Goal: Task Accomplishment & Management: Complete application form

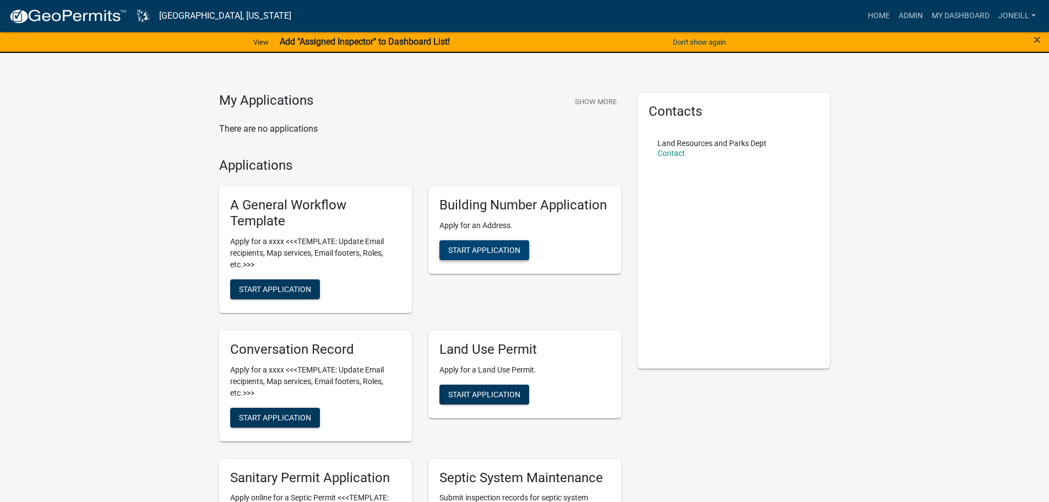
click at [493, 252] on span "Start Application" at bounding box center [484, 250] width 72 height 9
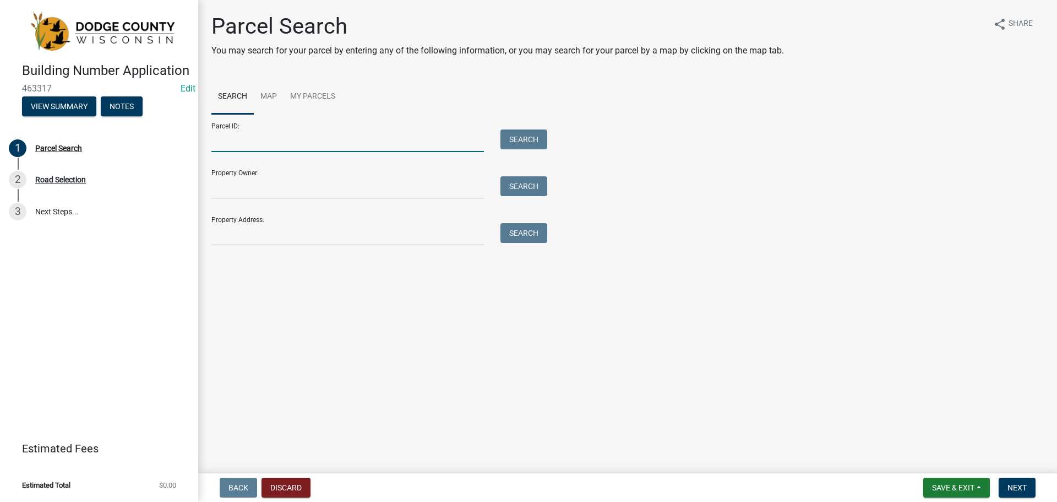
click at [236, 148] on input "Parcel ID:" at bounding box center [347, 140] width 273 height 23
type input "01210150814000"
click at [507, 137] on button "Search" at bounding box center [523, 139] width 47 height 20
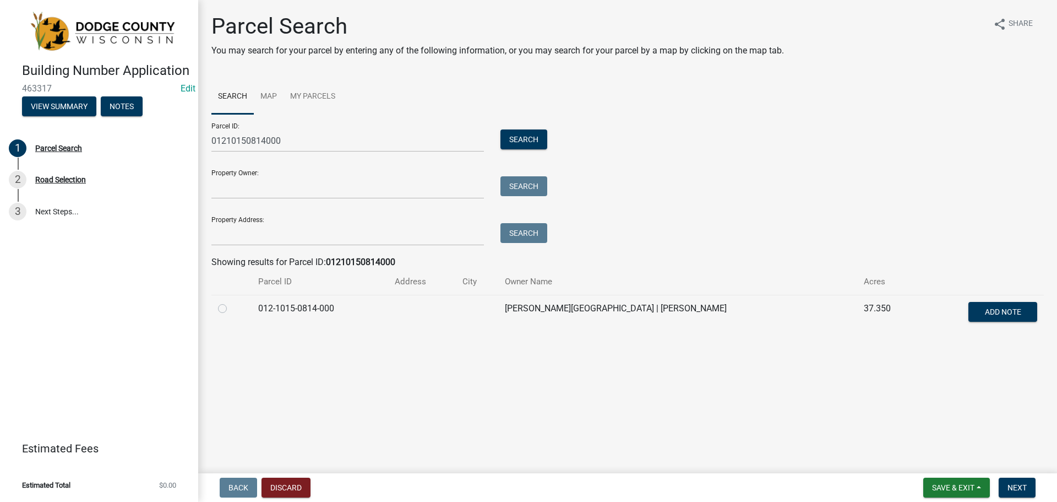
click at [228, 306] on div at bounding box center [231, 308] width 27 height 13
click at [231, 302] on label at bounding box center [231, 302] width 0 height 0
click at [231, 309] on input "radio" at bounding box center [234, 305] width 7 height 7
radio input "true"
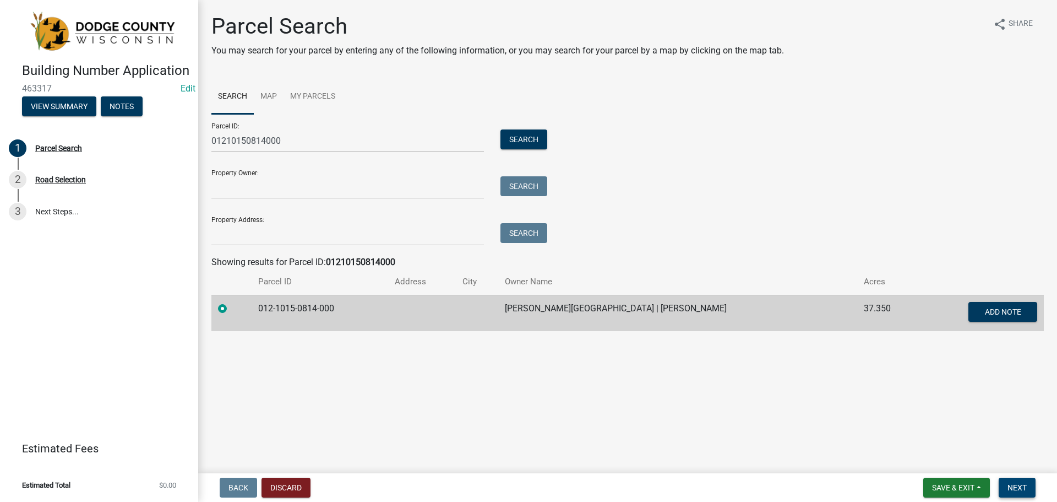
click at [1015, 485] on span "Next" at bounding box center [1017, 487] width 19 height 9
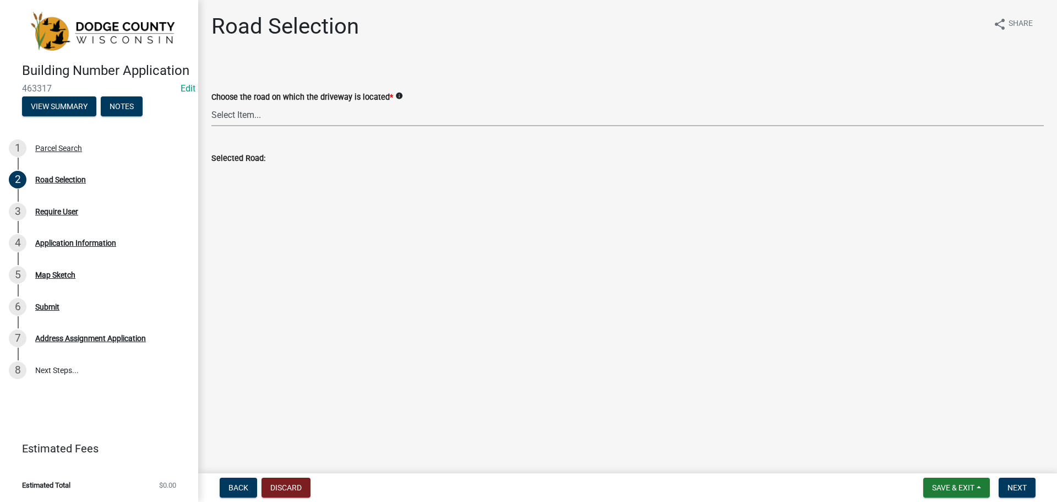
click at [265, 112] on select "Select Item... 100-YARD [PERSON_NAME][GEOGRAPHIC_DATA][PERSON_NAME][US_STATE][P…" at bounding box center [627, 115] width 832 height 23
click at [257, 112] on select "Select Item... 100-YARD [PERSON_NAME][GEOGRAPHIC_DATA][PERSON_NAME][US_STATE][P…" at bounding box center [627, 115] width 832 height 23
click at [211, 104] on select "Select Item... 100-YARD [PERSON_NAME][GEOGRAPHIC_DATA][PERSON_NAME][US_STATE][P…" at bounding box center [627, 115] width 832 height 23
select select "0527e7a3-5b88-48aa-957b-d43d7282c88b"
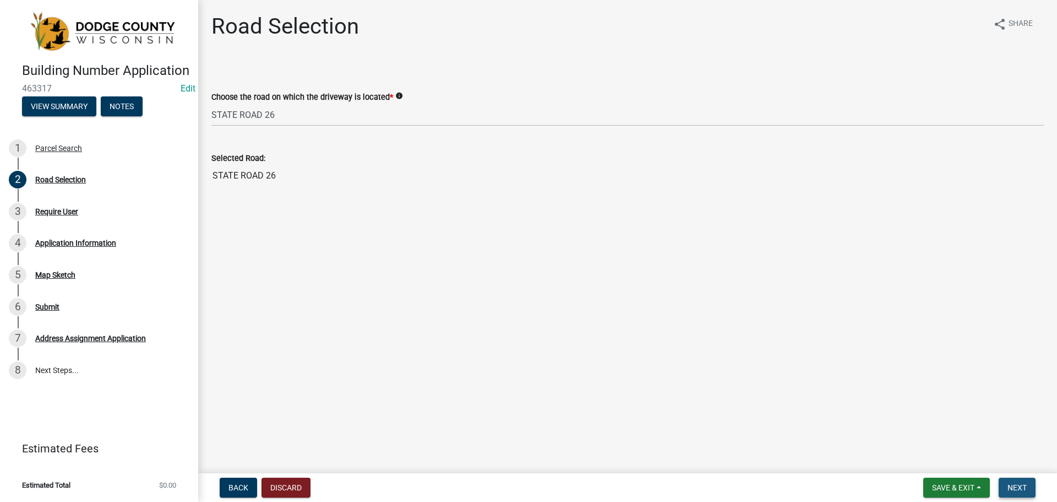
click at [1016, 479] on button "Next" at bounding box center [1017, 487] width 37 height 20
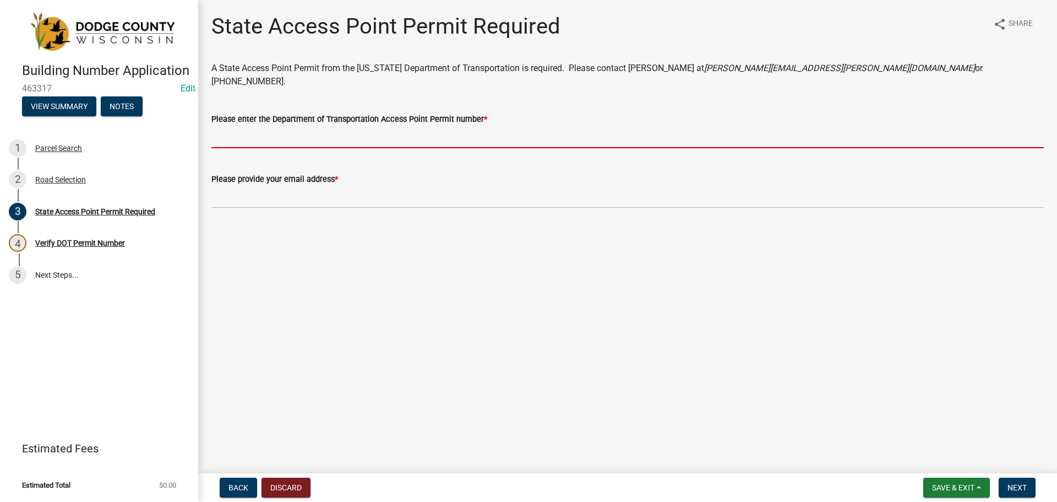
click at [227, 130] on input "Please enter the Department of Transportation Access Point Permit number *" at bounding box center [627, 137] width 832 height 23
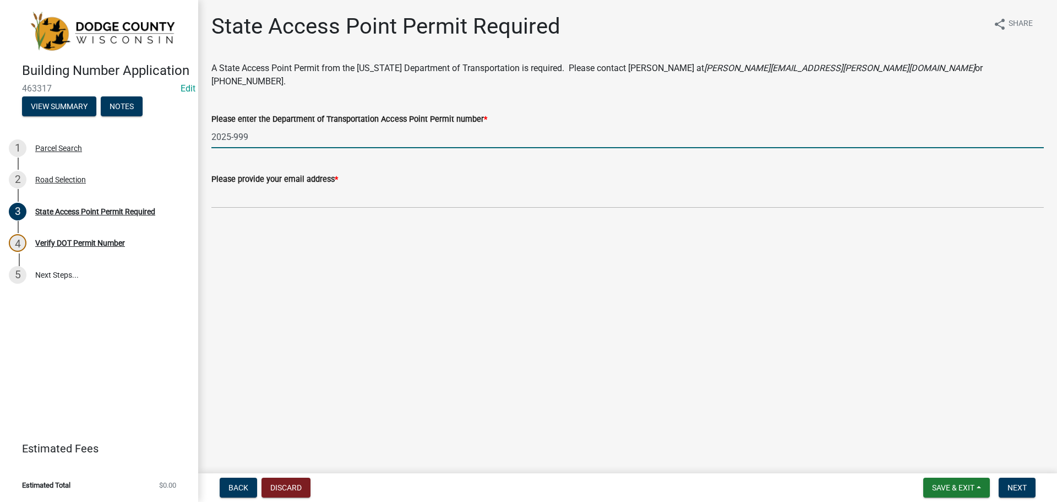
type input "2025-999"
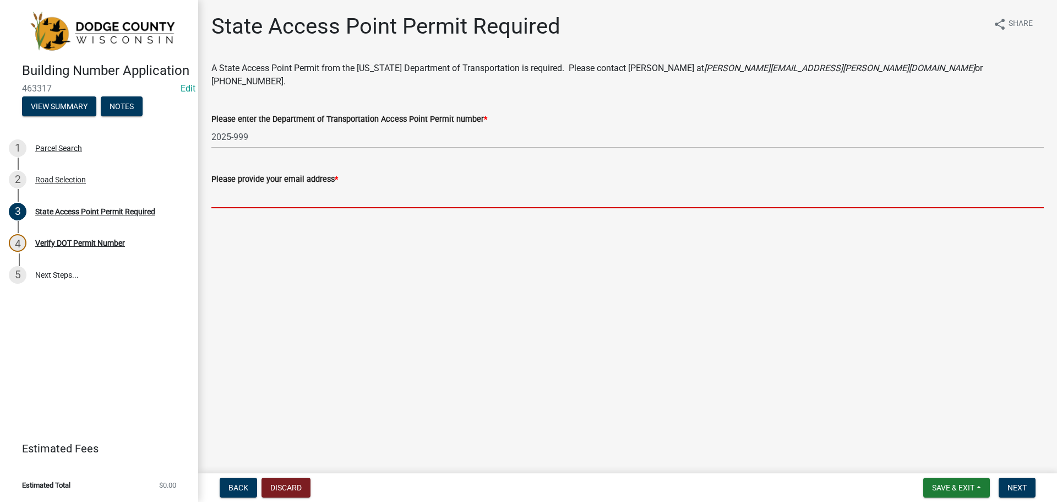
click at [251, 188] on input "Please provide your email address *" at bounding box center [627, 197] width 832 height 23
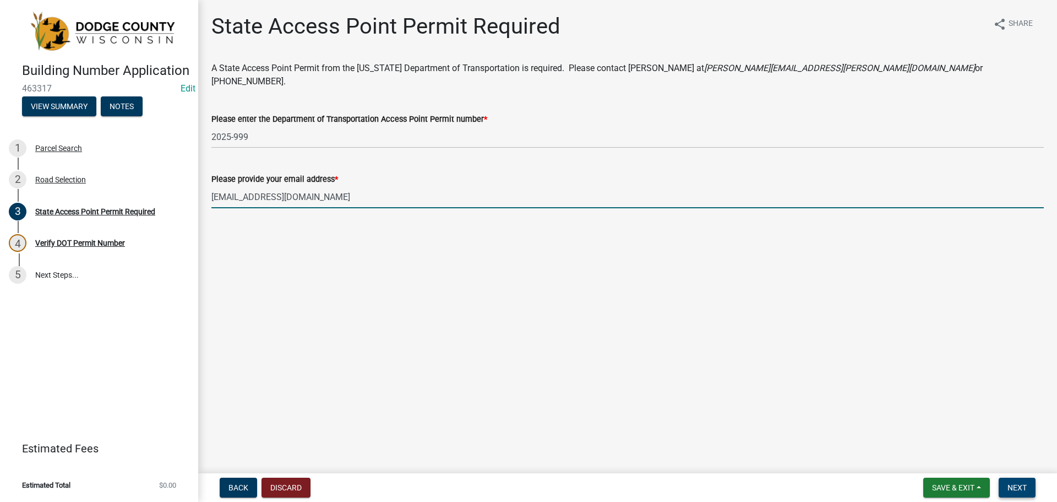
type input "[EMAIL_ADDRESS][DOMAIN_NAME]"
click at [1029, 483] on button "Next" at bounding box center [1017, 487] width 37 height 20
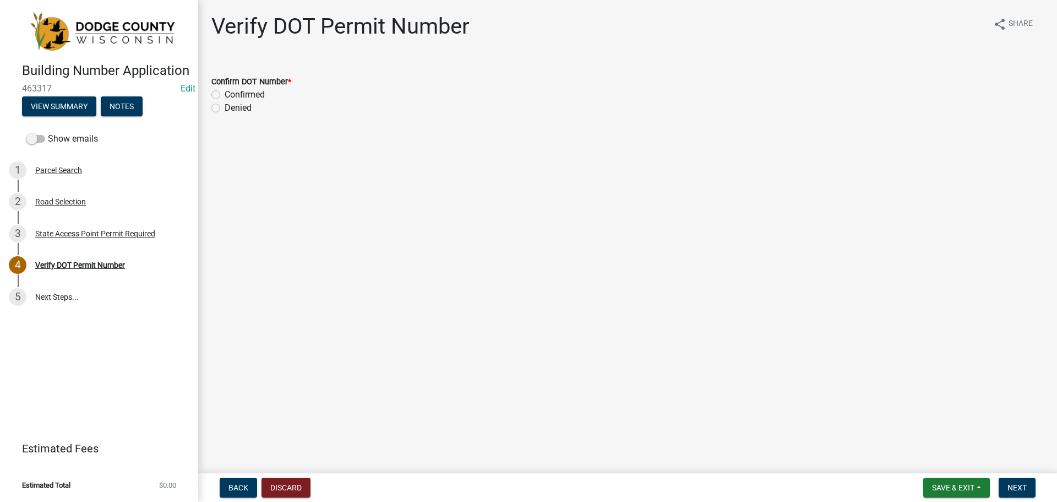
click at [246, 94] on label "Confirmed" at bounding box center [245, 94] width 40 height 13
click at [232, 94] on input "Confirmed" at bounding box center [228, 91] width 7 height 7
radio input "true"
click at [1022, 489] on span "Next" at bounding box center [1017, 487] width 19 height 9
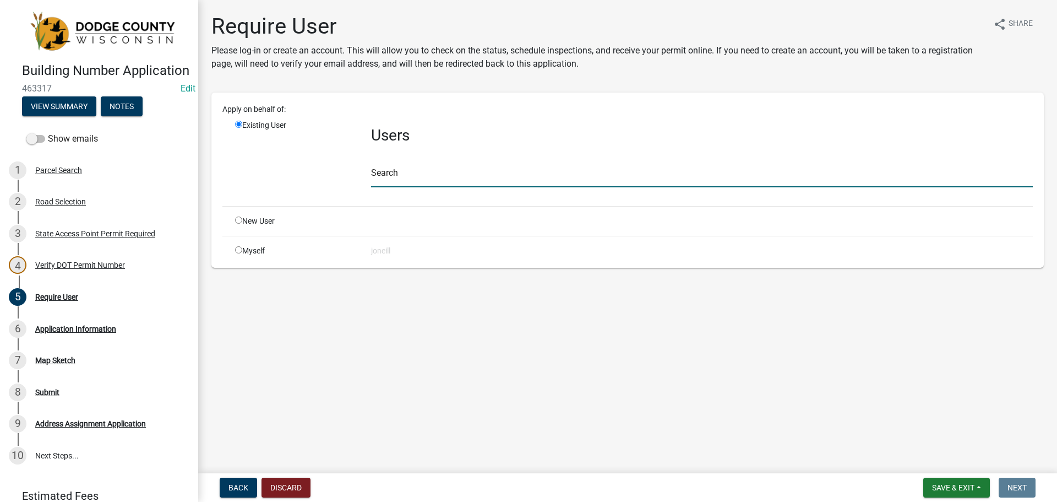
click at [402, 176] on input "text" at bounding box center [702, 176] width 662 height 23
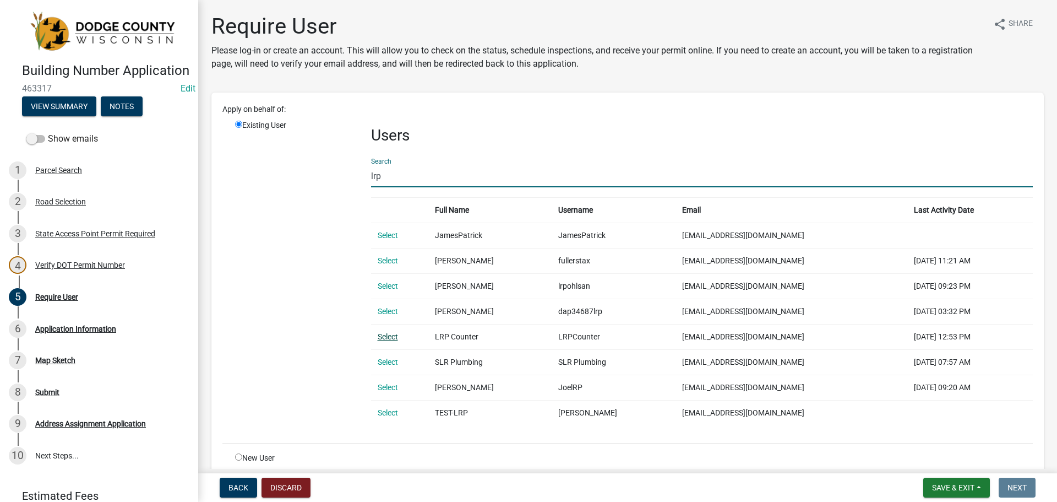
type input "lrp"
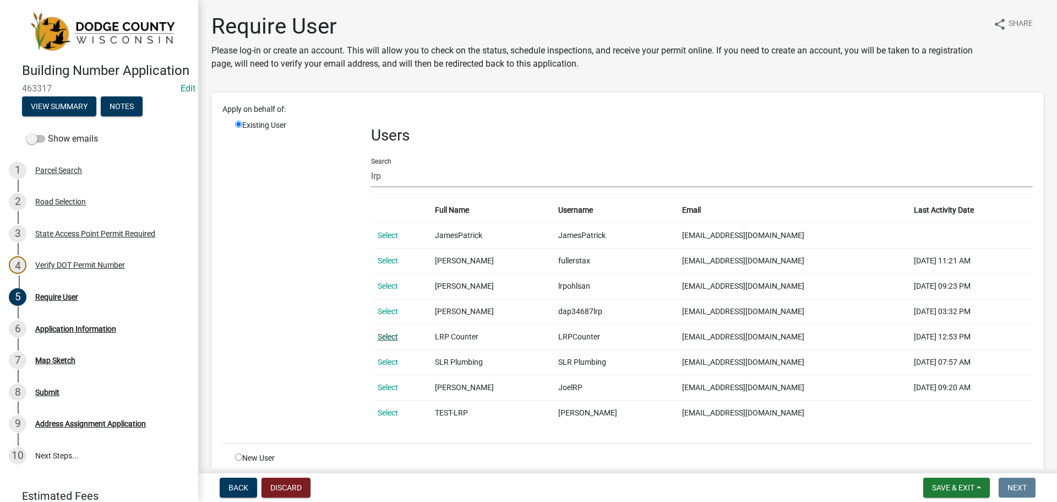
click at [387, 335] on link "Select" at bounding box center [388, 336] width 20 height 9
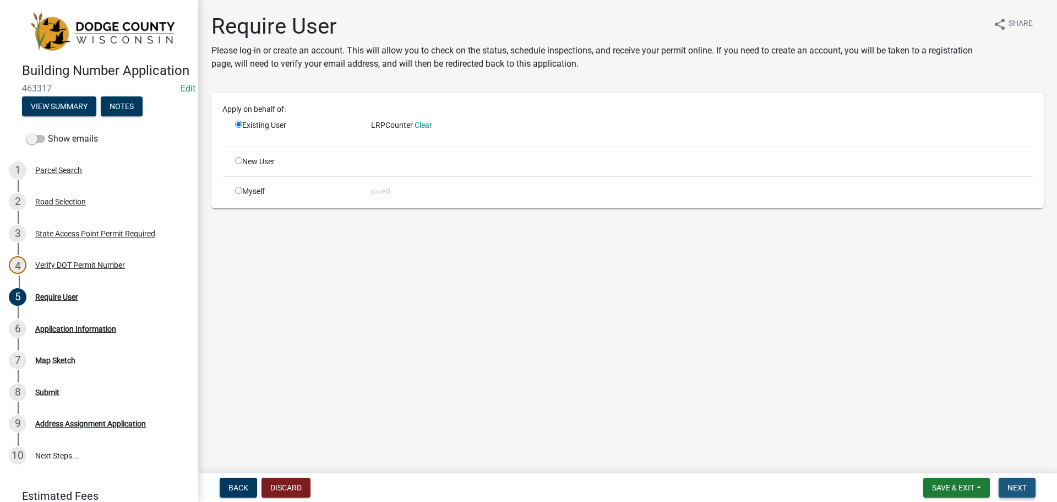
click at [1021, 490] on span "Next" at bounding box center [1017, 487] width 19 height 9
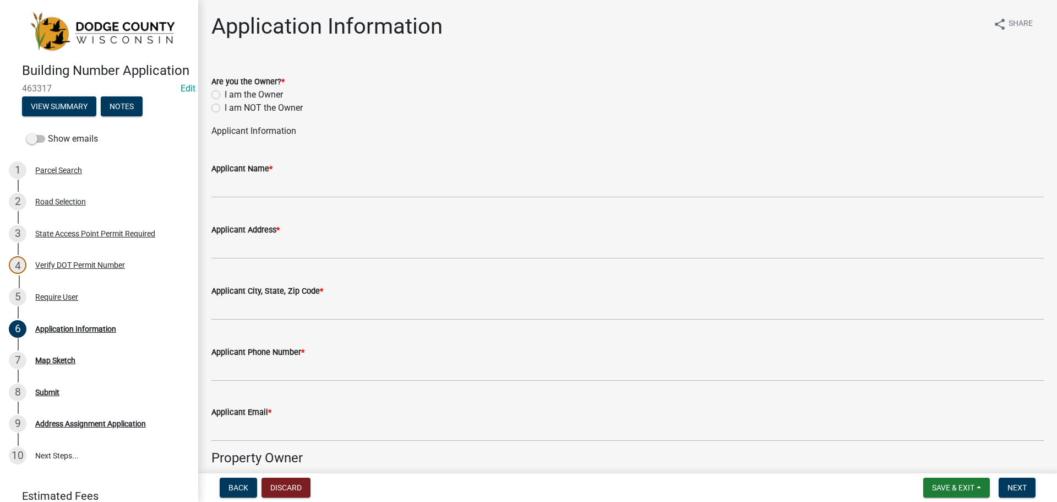
click at [225, 94] on label "I am the Owner" at bounding box center [254, 94] width 58 height 13
click at [225, 94] on input "I am the Owner" at bounding box center [228, 91] width 7 height 7
radio input "true"
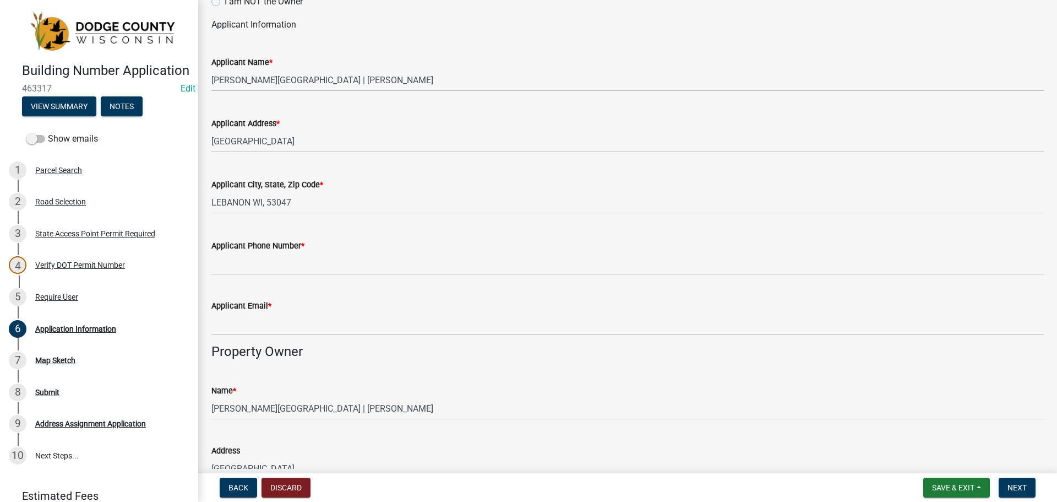
scroll to position [110, 0]
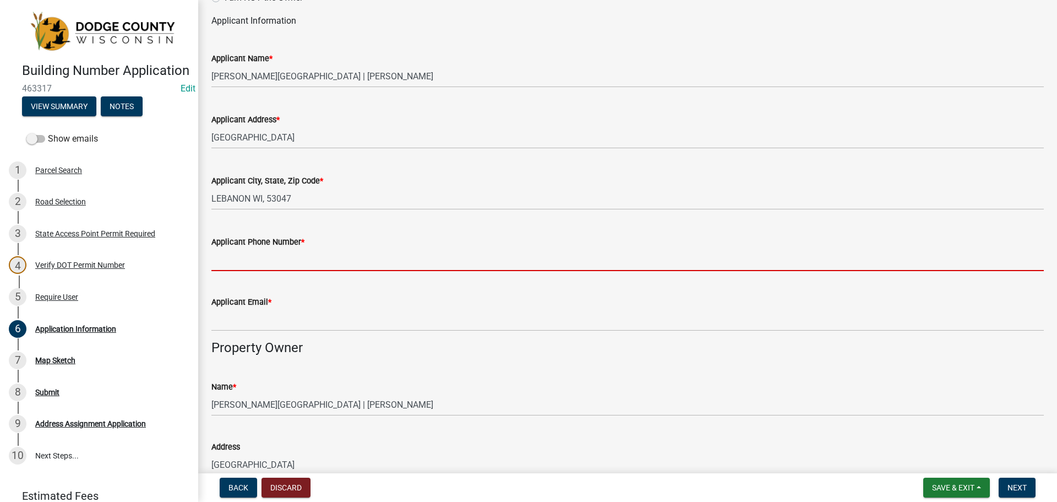
click at [257, 255] on input "Applicant Phone Number *" at bounding box center [627, 259] width 832 height 23
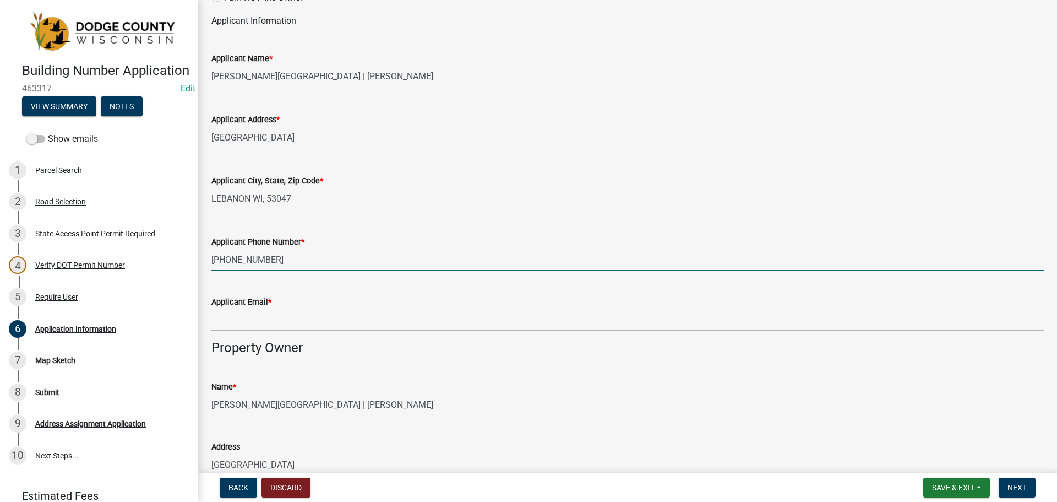
type input "[PHONE_NUMBER]"
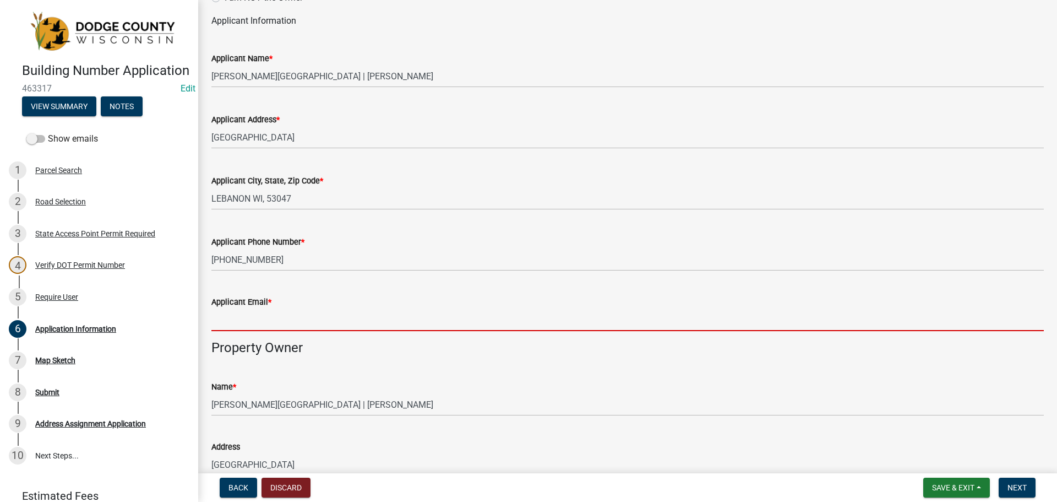
click at [253, 329] on input "Applicant Email *" at bounding box center [627, 319] width 832 height 23
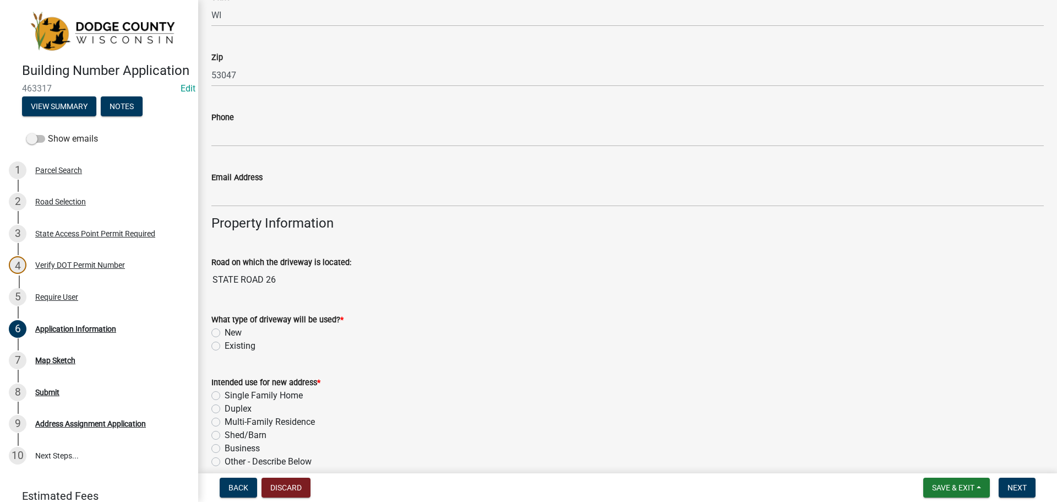
scroll to position [716, 0]
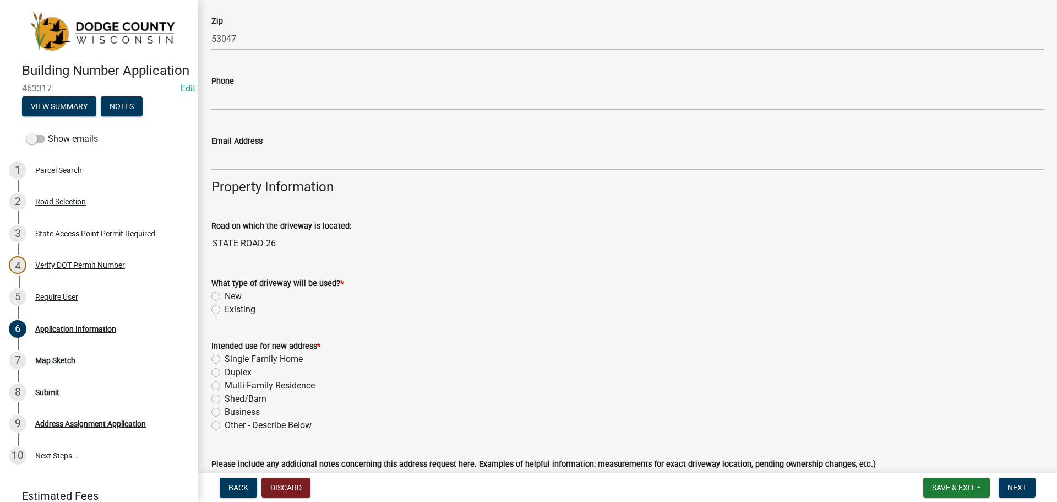
type input "[EMAIL_ADDRESS][DOMAIN_NAME]"
click at [225, 313] on label "Existing" at bounding box center [240, 309] width 31 height 13
click at [225, 310] on input "Existing" at bounding box center [228, 306] width 7 height 7
radio input "true"
click at [225, 396] on label "Shed/Barn" at bounding box center [246, 398] width 42 height 13
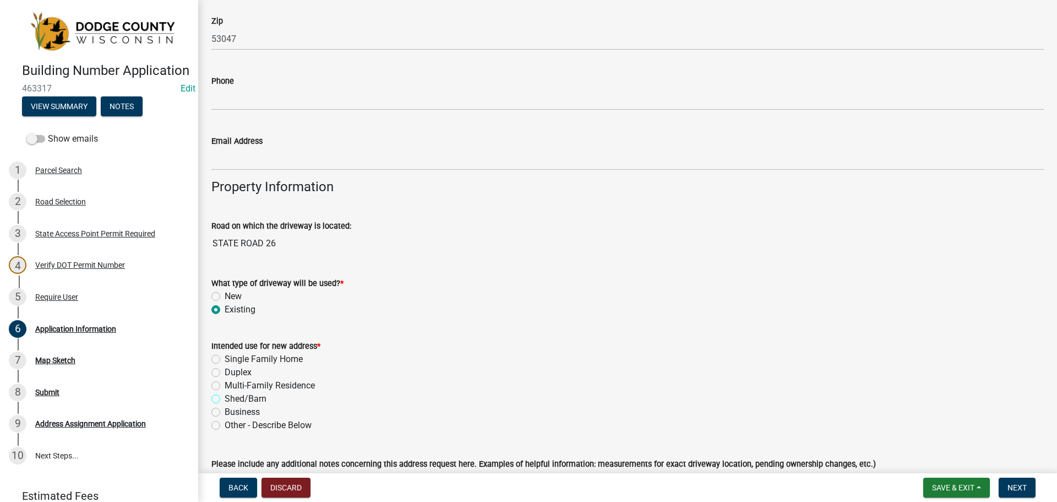
click at [225, 396] on input "Shed/Barn" at bounding box center [228, 395] width 7 height 7
radio input "true"
click at [225, 411] on label "Business" at bounding box center [242, 411] width 35 height 13
click at [225, 411] on input "Business" at bounding box center [228, 408] width 7 height 7
radio input "true"
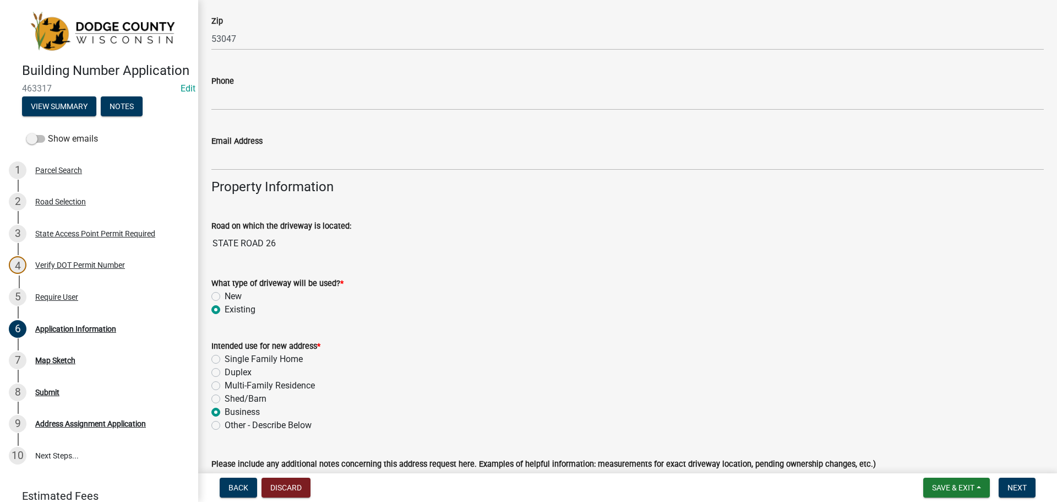
click at [225, 399] on label "Shed/Barn" at bounding box center [246, 398] width 42 height 13
click at [225, 399] on input "Shed/Barn" at bounding box center [228, 395] width 7 height 7
radio input "true"
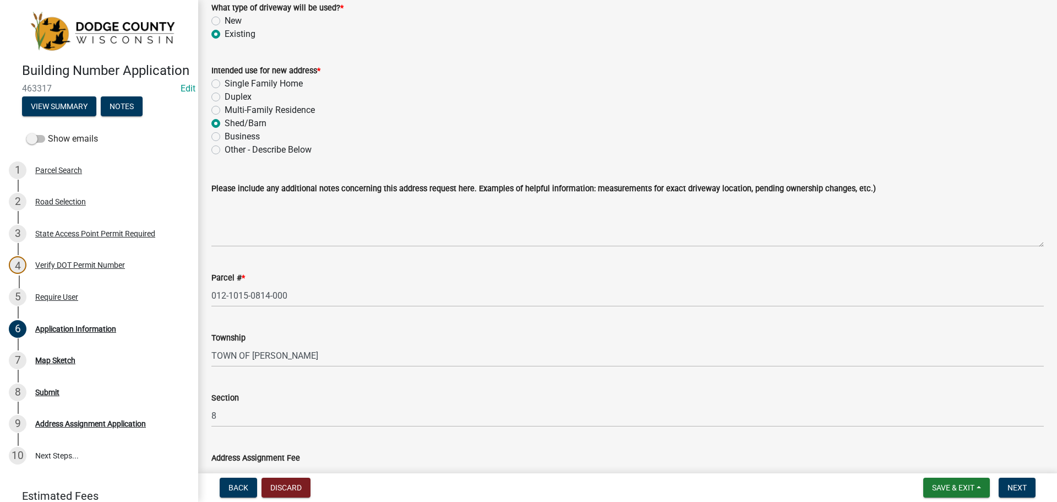
scroll to position [1046, 0]
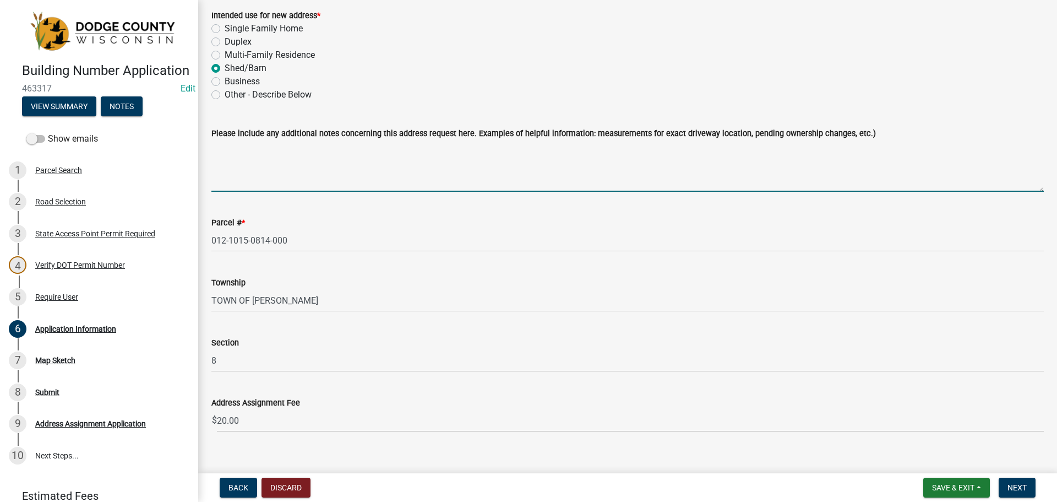
click at [230, 159] on textarea "Please include any additional notes concerning this address request here. Examp…" at bounding box center [627, 166] width 832 height 52
click at [336, 148] on textarea "Town of [PERSON_NAME] requested" at bounding box center [627, 166] width 832 height 52
type textarea "Town of [PERSON_NAME] requested a fire number"
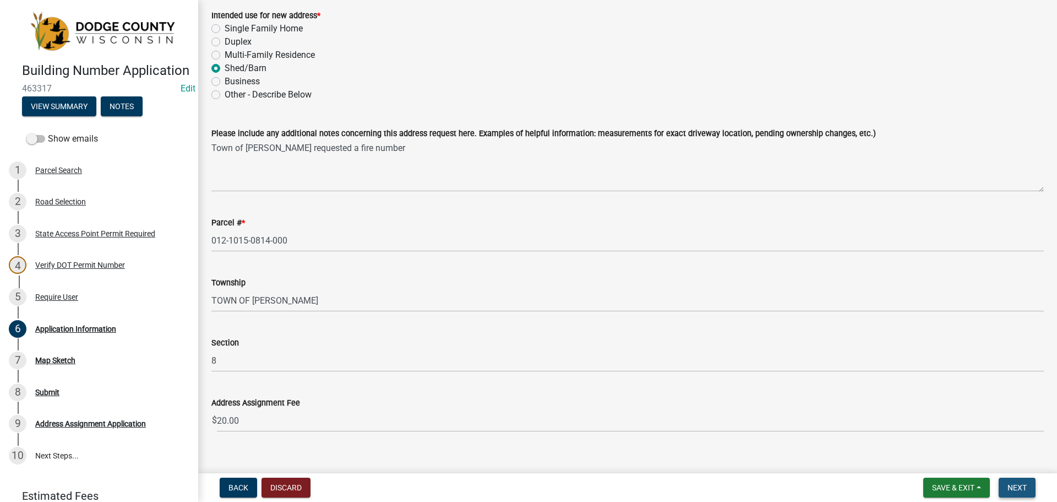
click at [1015, 488] on span "Next" at bounding box center [1017, 487] width 19 height 9
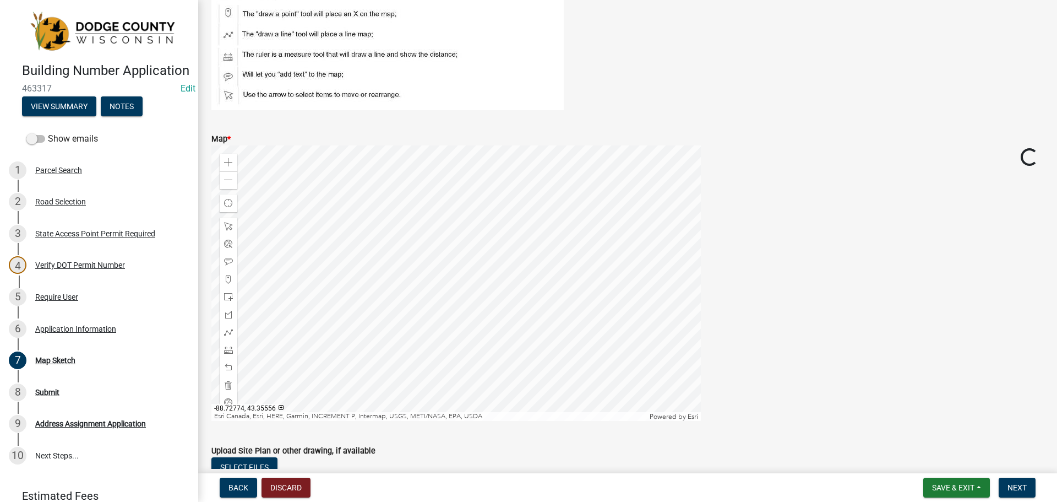
scroll to position [124, 0]
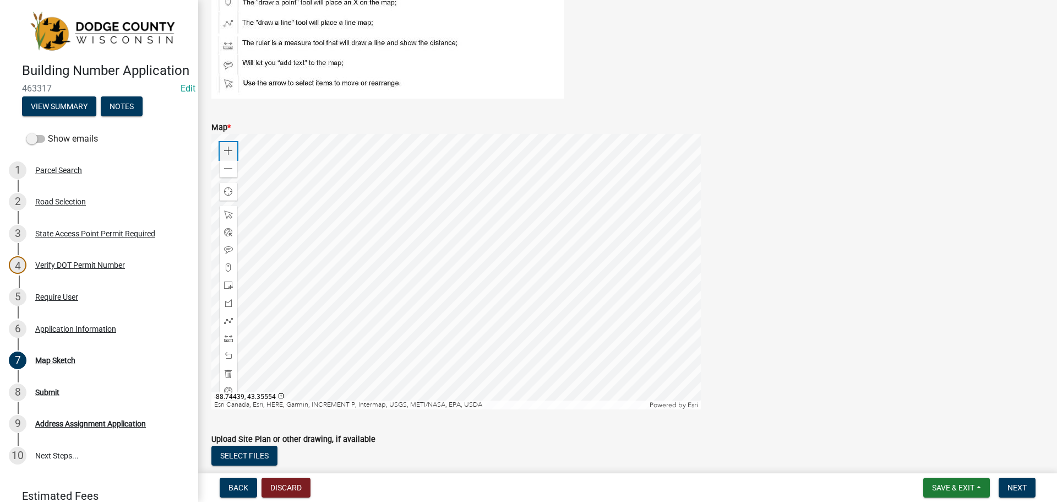
click at [225, 151] on span at bounding box center [228, 150] width 9 height 9
click at [421, 209] on div at bounding box center [455, 271] width 489 height 275
click at [423, 199] on div at bounding box center [455, 271] width 489 height 275
click at [228, 264] on span at bounding box center [228, 267] width 9 height 9
click at [497, 199] on div at bounding box center [455, 271] width 489 height 275
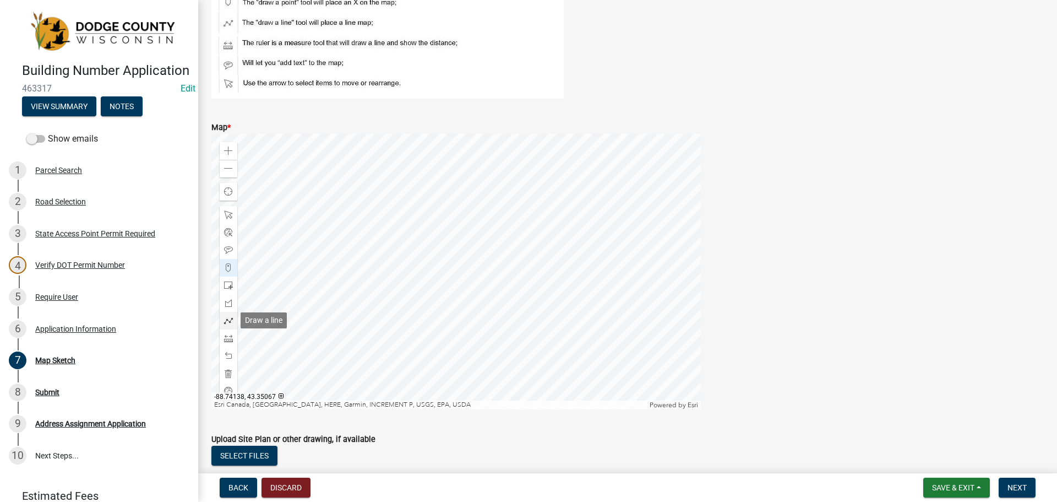
click at [226, 322] on span at bounding box center [228, 320] width 9 height 9
click at [363, 350] on div at bounding box center [455, 271] width 489 height 275
click at [379, 350] on div at bounding box center [455, 271] width 489 height 275
click at [393, 353] on div at bounding box center [455, 271] width 489 height 275
click at [402, 354] on div at bounding box center [455, 271] width 489 height 275
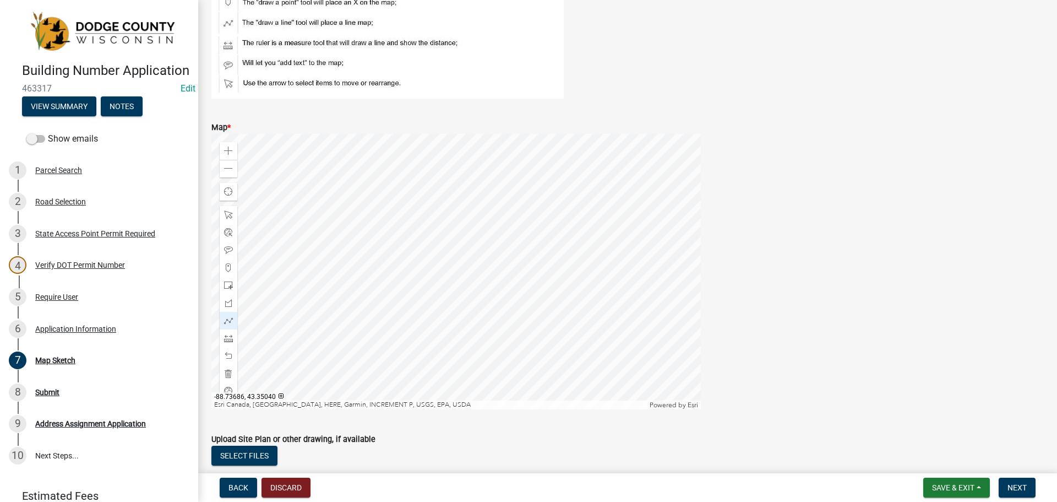
click at [470, 352] on div at bounding box center [455, 271] width 489 height 275
click at [473, 349] on div at bounding box center [455, 271] width 489 height 275
click at [476, 342] on div at bounding box center [455, 271] width 489 height 275
click at [476, 333] on div at bounding box center [455, 271] width 489 height 275
click at [476, 324] on div at bounding box center [455, 271] width 489 height 275
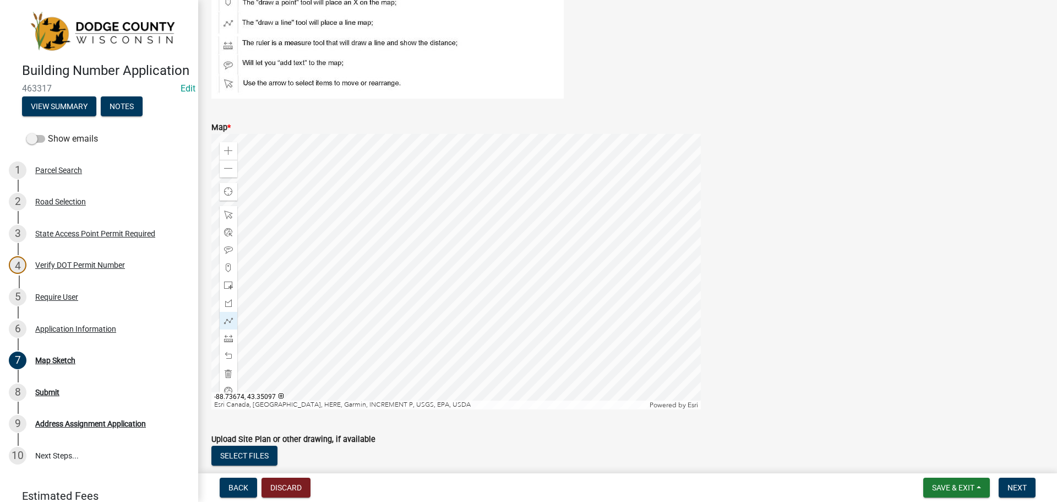
click at [476, 312] on div at bounding box center [455, 271] width 489 height 275
click at [479, 299] on div at bounding box center [455, 271] width 489 height 275
click at [482, 286] on div at bounding box center [455, 271] width 489 height 275
click at [485, 270] on div at bounding box center [455, 271] width 489 height 275
click at [489, 257] on div at bounding box center [455, 271] width 489 height 275
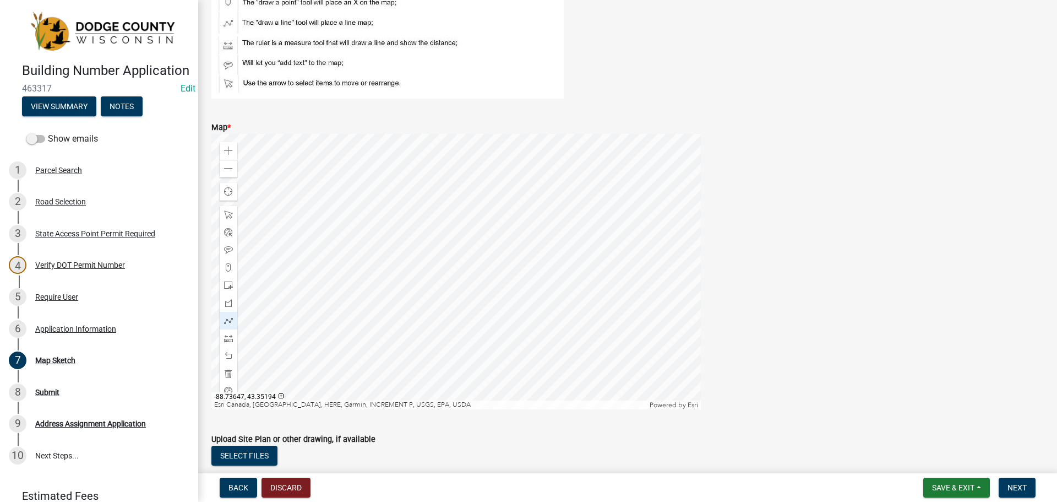
click at [491, 242] on div at bounding box center [455, 271] width 489 height 275
click at [489, 221] on div at bounding box center [455, 271] width 489 height 275
click at [489, 211] on div at bounding box center [455, 271] width 489 height 275
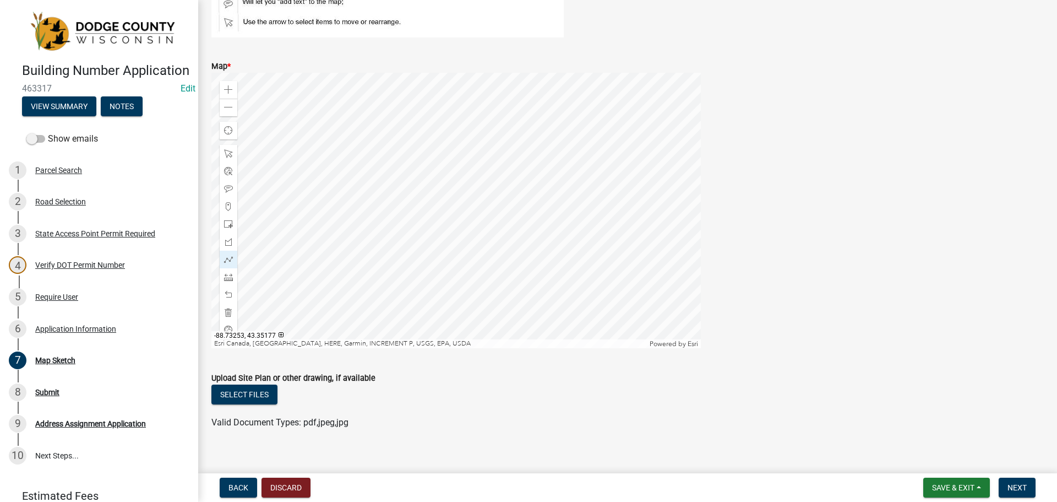
scroll to position [198, 0]
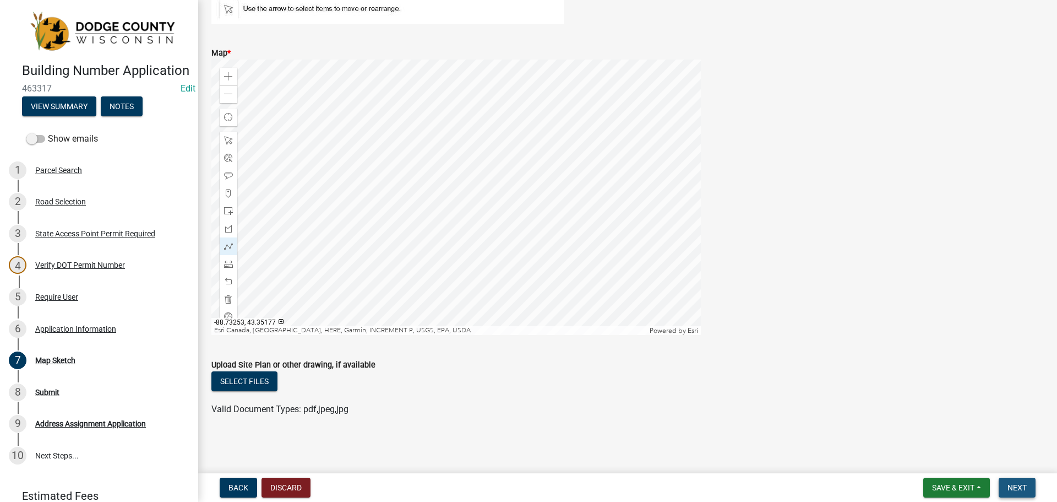
click at [1014, 486] on span "Next" at bounding box center [1017, 487] width 19 height 9
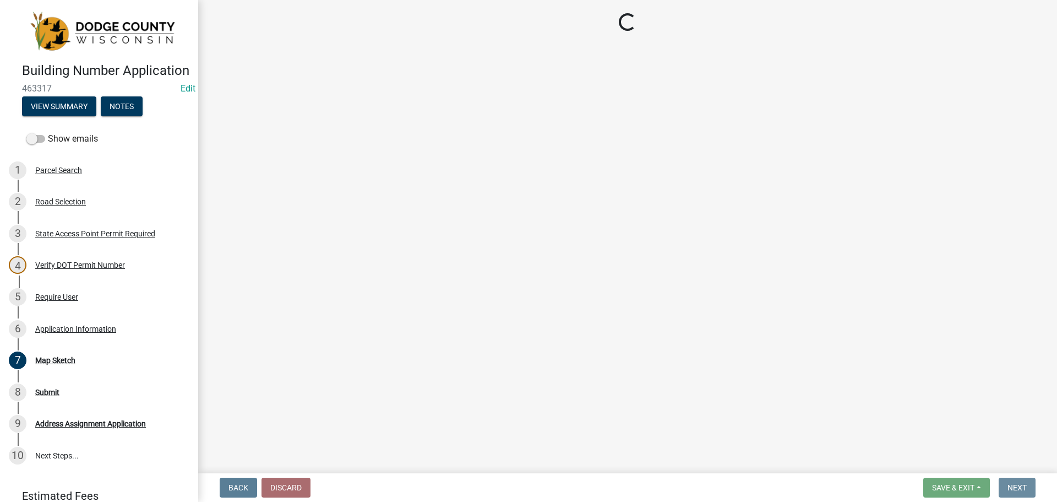
scroll to position [0, 0]
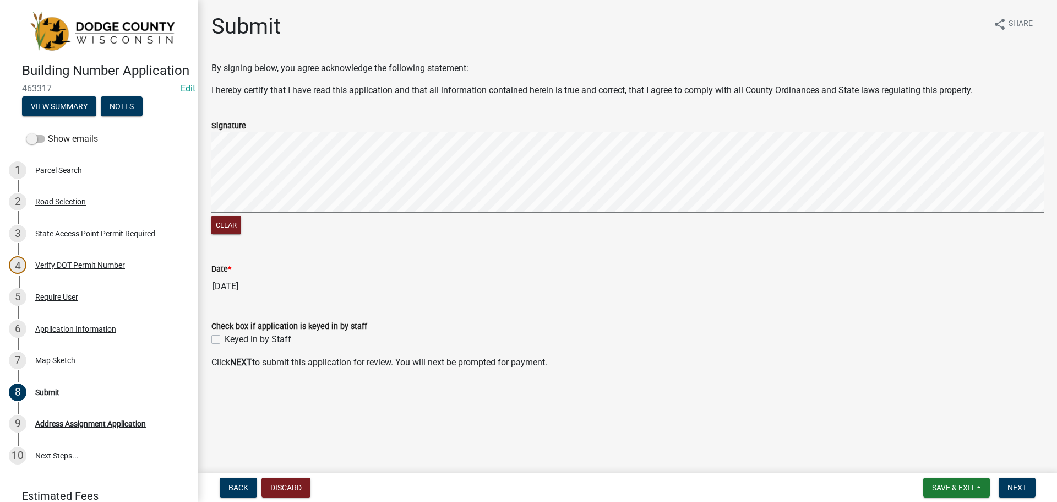
drag, startPoint x: 218, startPoint y: 340, endPoint x: 283, endPoint y: 360, distance: 68.1
click at [232, 345] on label "Keyed in by Staff" at bounding box center [258, 339] width 67 height 13
click at [225, 341] on label "Keyed in by Staff" at bounding box center [258, 339] width 67 height 13
click at [225, 340] on input "Keyed in by Staff" at bounding box center [228, 336] width 7 height 7
checkbox input "true"
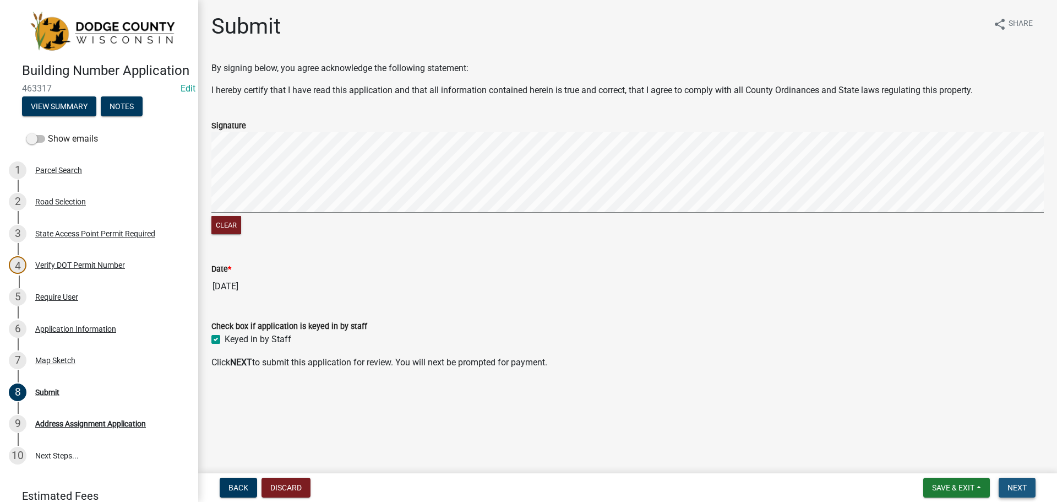
click at [1015, 485] on span "Next" at bounding box center [1017, 487] width 19 height 9
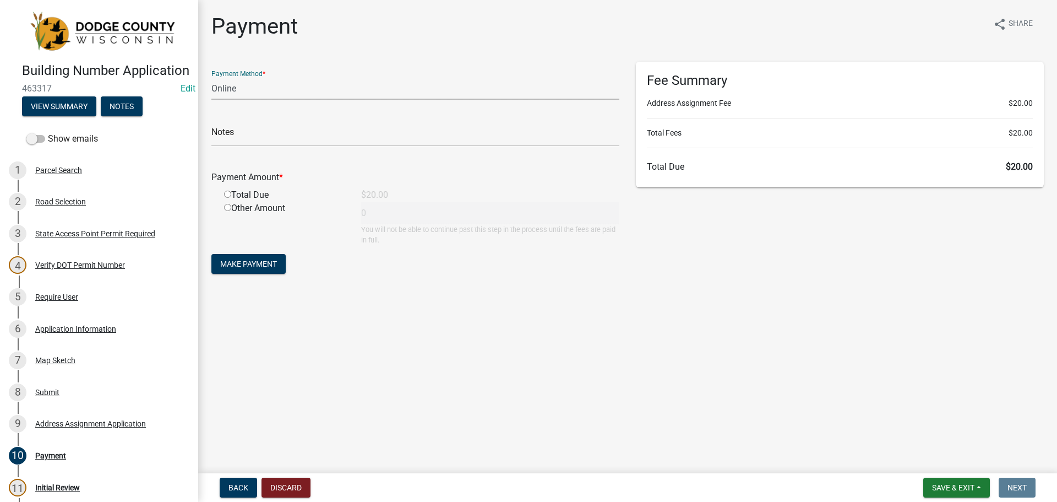
click at [237, 94] on select "Credit Card POS Check Cash Online" at bounding box center [415, 88] width 408 height 23
select select "1: 0"
click at [211, 77] on select "Credit Card POS Check Cash Online" at bounding box center [415, 88] width 408 height 23
click at [236, 137] on input "text" at bounding box center [415, 135] width 408 height 23
type input "2468"
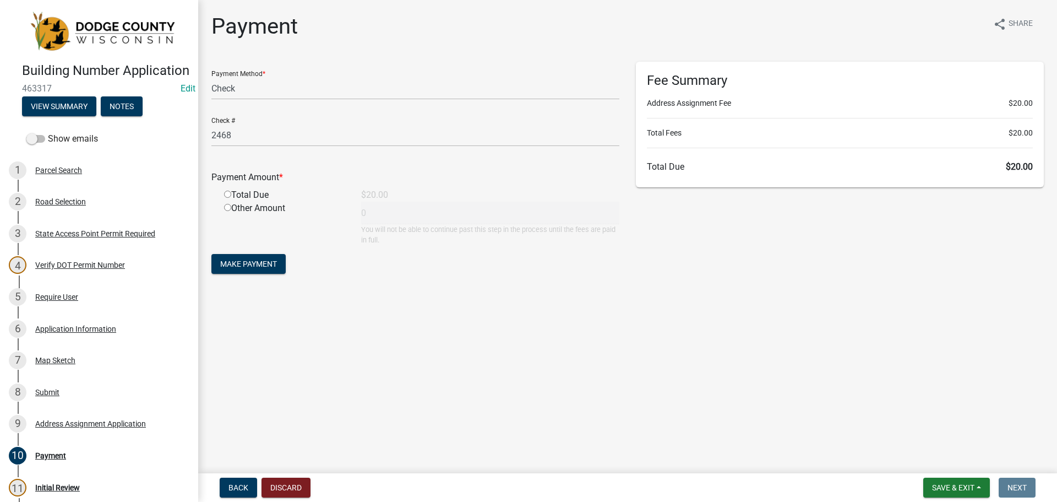
click at [230, 190] on div "Total Due" at bounding box center [284, 194] width 137 height 13
click at [228, 194] on input "radio" at bounding box center [227, 193] width 7 height 7
radio input "true"
type input "20"
click at [269, 260] on span "Make Payment" at bounding box center [248, 263] width 57 height 9
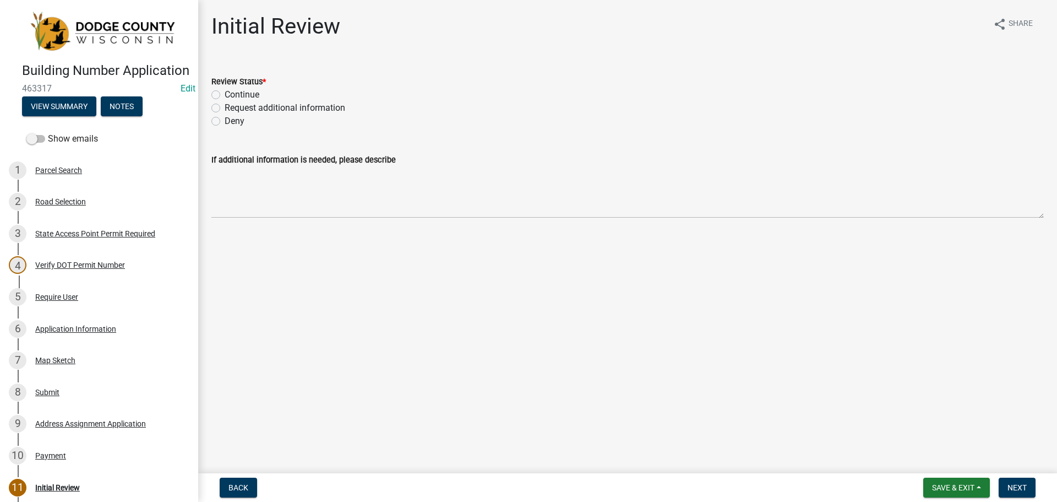
click at [225, 93] on label "Continue" at bounding box center [242, 94] width 35 height 13
click at [225, 93] on input "Continue" at bounding box center [228, 91] width 7 height 7
radio input "true"
click at [1008, 483] on span "Next" at bounding box center [1017, 487] width 19 height 9
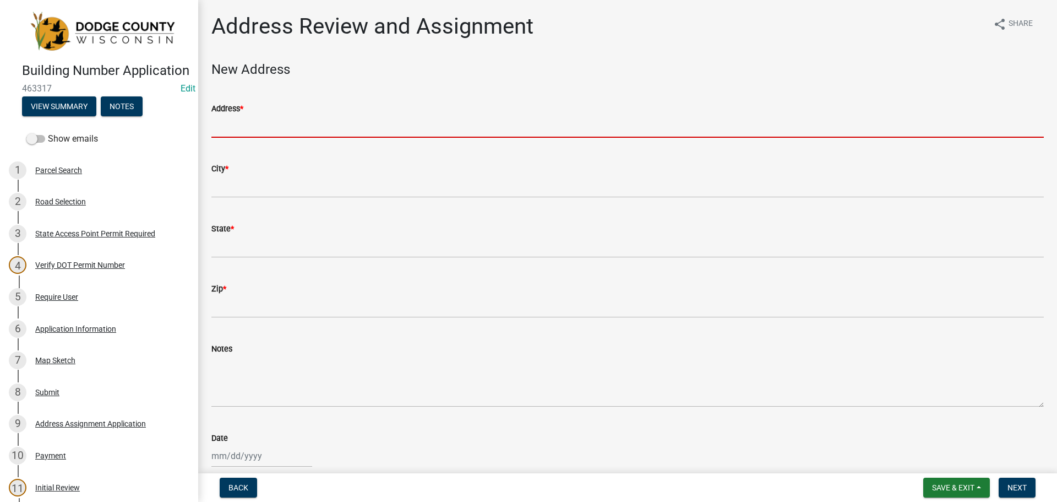
click at [238, 134] on input "Address *" at bounding box center [627, 126] width 832 height 23
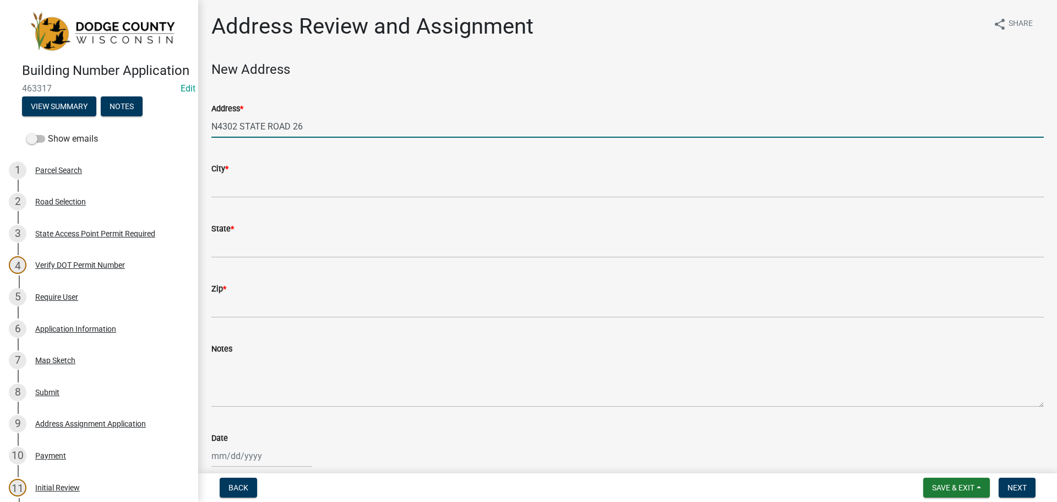
type input "N4302 STATE ROAD 26"
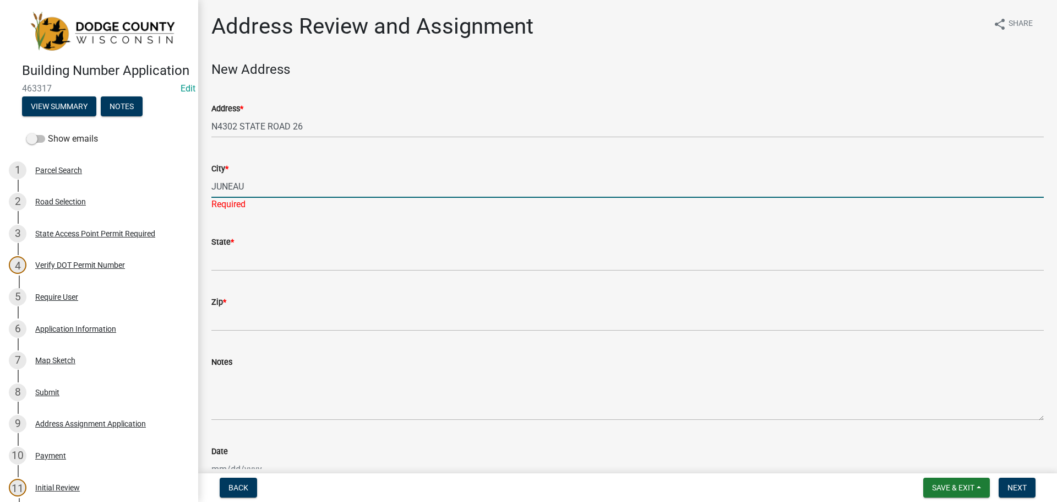
type input "JUNEAU"
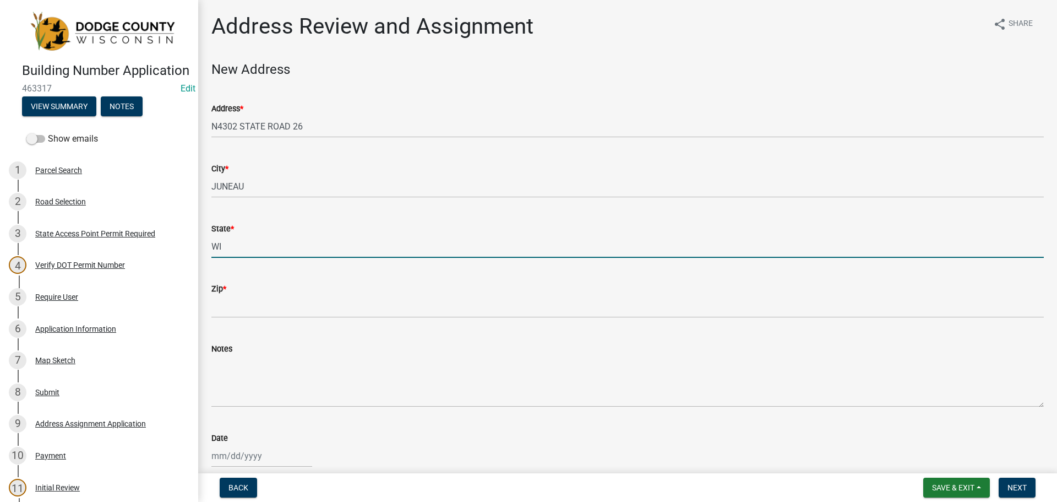
type input "WI"
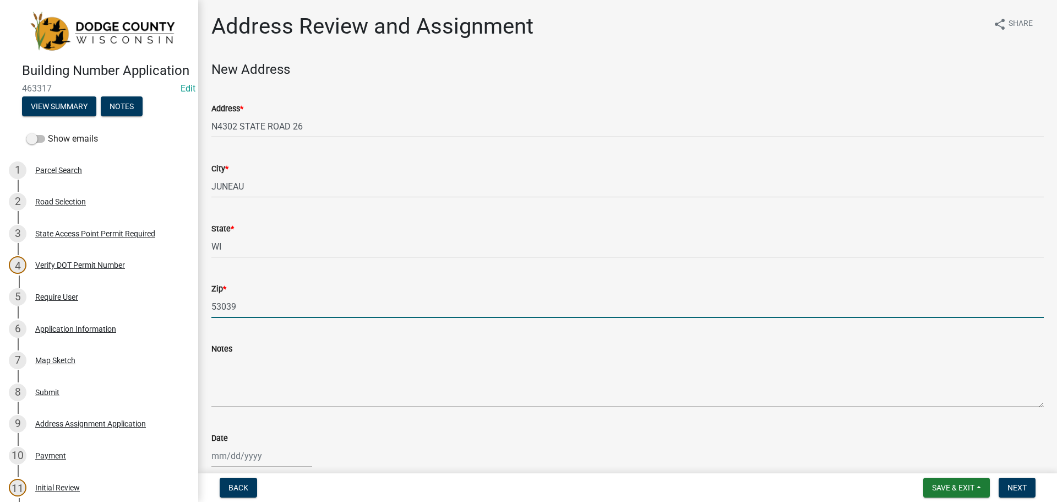
type input "53039"
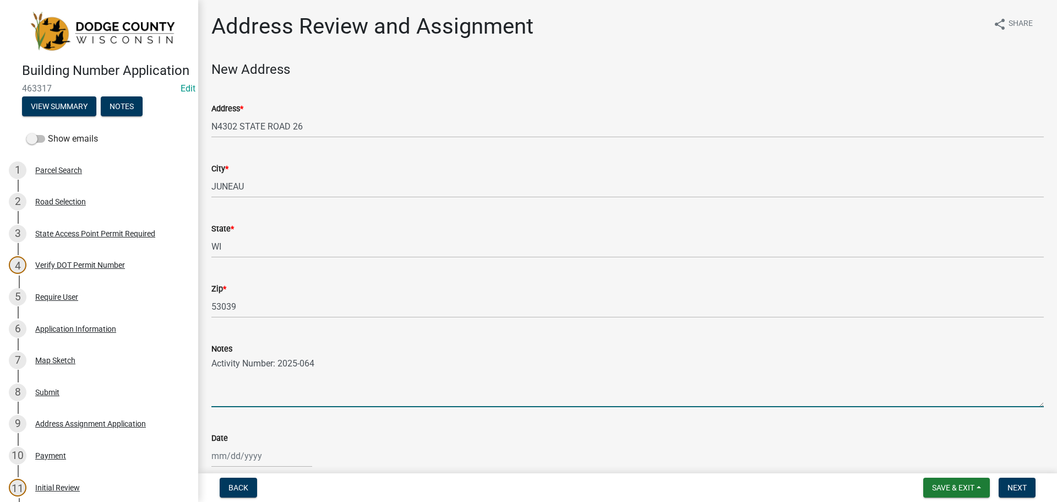
click at [304, 358] on textarea "Activity Number: 2025-064" at bounding box center [627, 381] width 832 height 52
click at [322, 363] on textarea "Activity Number: 2025-0764" at bounding box center [627, 381] width 832 height 52
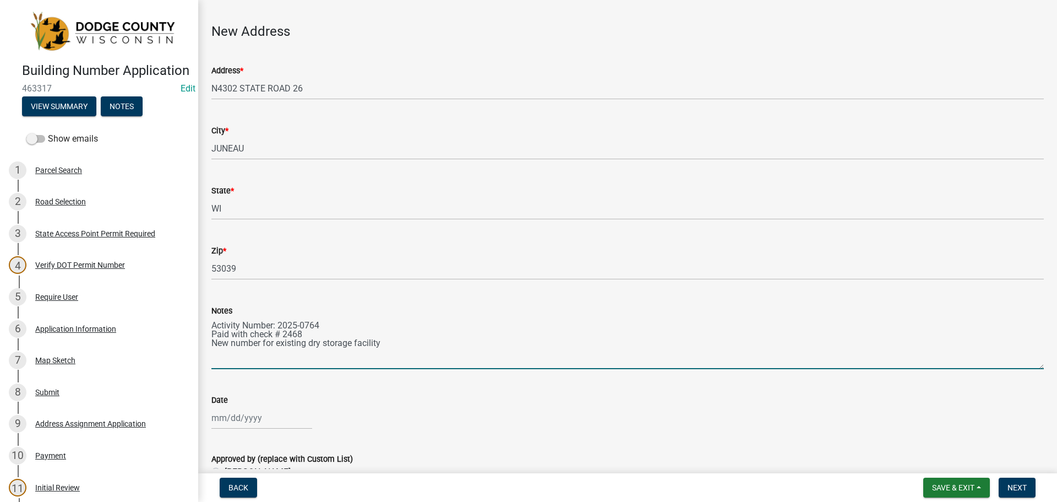
scroll to position [55, 0]
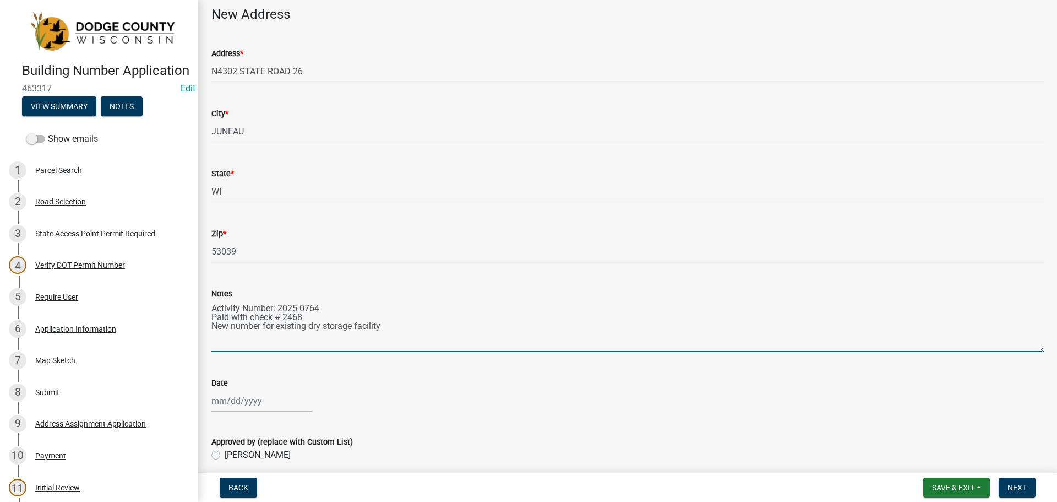
type textarea "Activity Number: 2025-0764 Paid with check # 2468 New number for existing dry s…"
click at [255, 400] on div at bounding box center [261, 400] width 101 height 23
select select "8"
select select "2025"
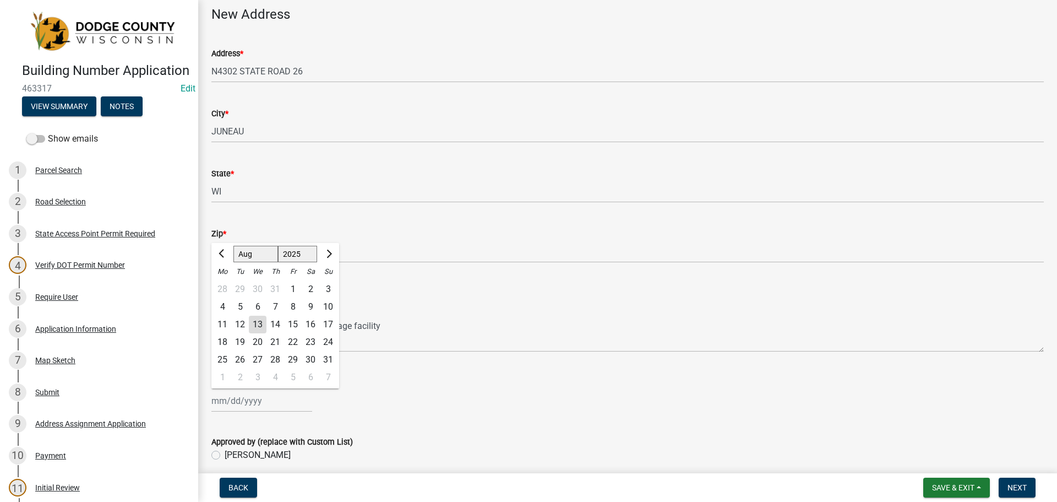
click at [262, 322] on div "13" at bounding box center [258, 324] width 18 height 18
type input "[DATE]"
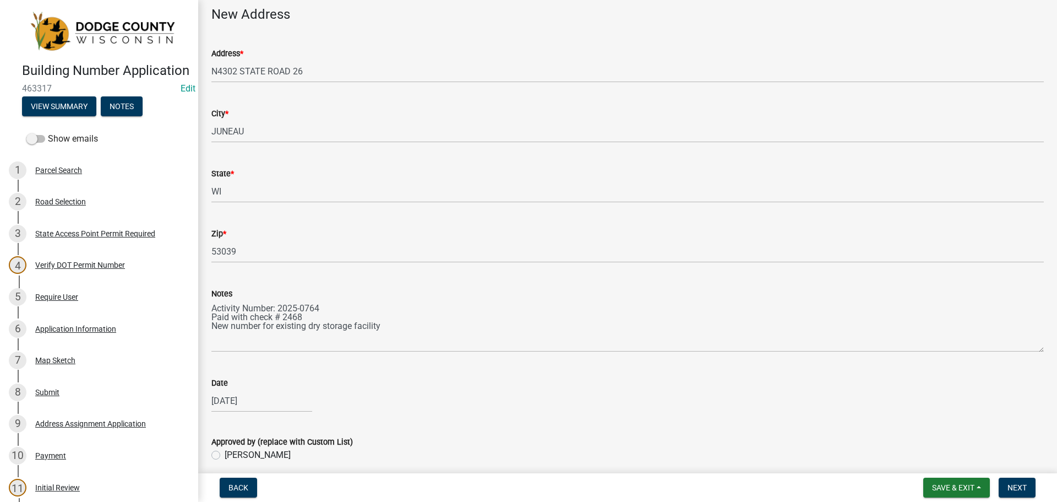
click at [225, 451] on label "[PERSON_NAME]" at bounding box center [258, 454] width 66 height 13
click at [225, 451] on input "[PERSON_NAME]" at bounding box center [228, 451] width 7 height 7
radio input "true"
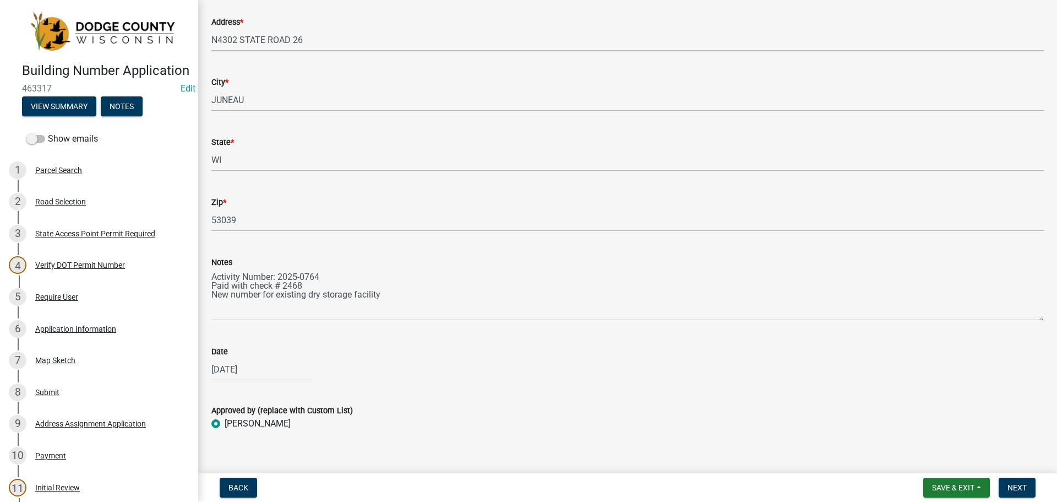
scroll to position [101, 0]
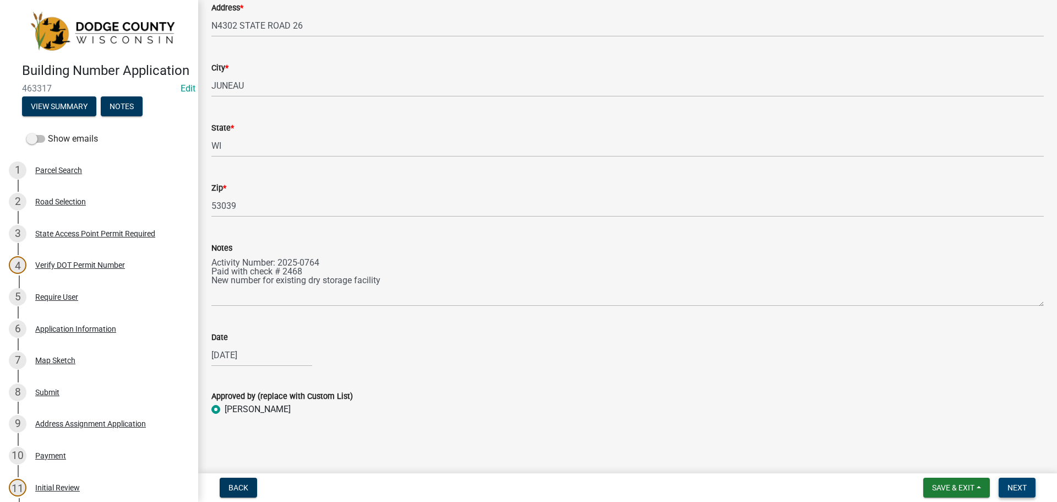
drag, startPoint x: 1028, startPoint y: 480, endPoint x: 705, endPoint y: 237, distance: 404.3
click at [717, 250] on wm-app "Building Number Application 463317 Edit View Summary Notes Show emails 1 Parcel…" at bounding box center [528, 251] width 1057 height 502
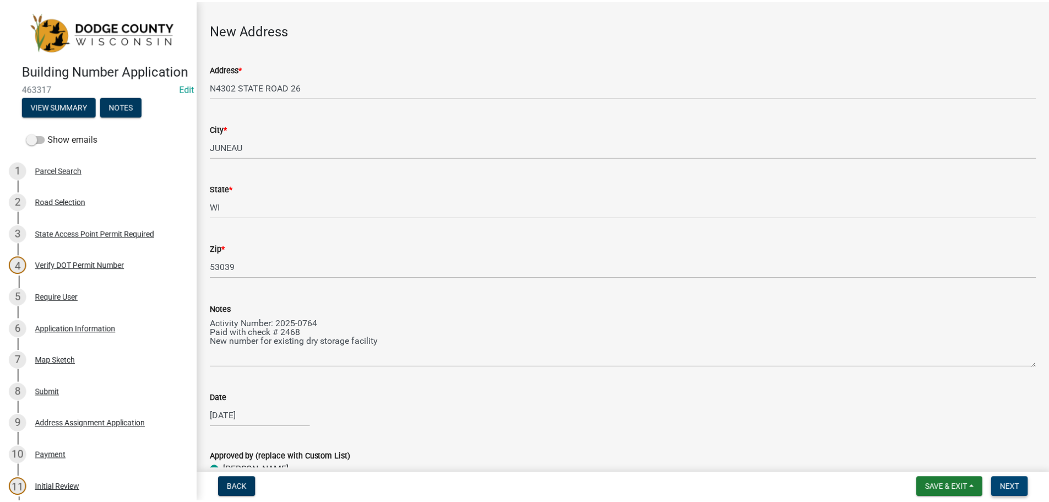
scroll to position [0, 0]
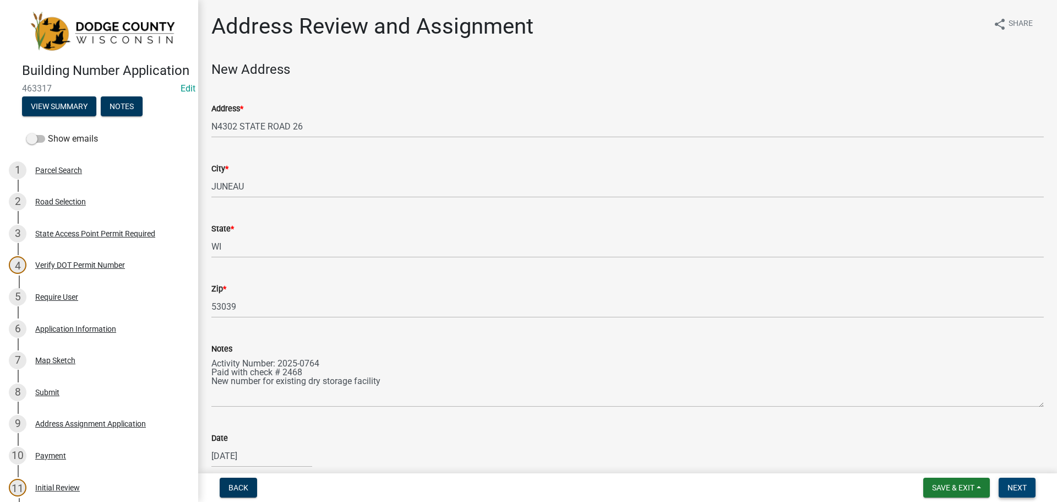
click at [1010, 480] on button "Next" at bounding box center [1017, 487] width 37 height 20
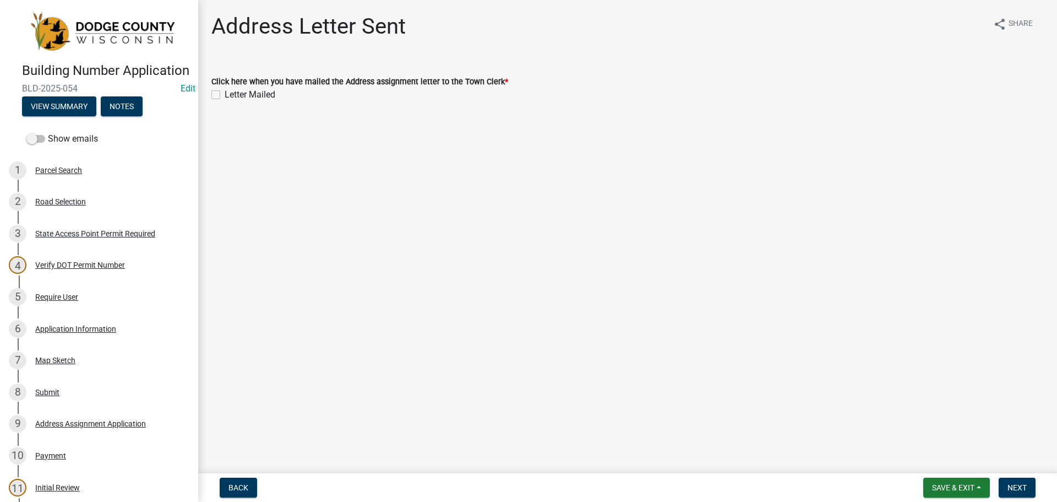
click at [225, 96] on label "Letter Mailed" at bounding box center [250, 94] width 51 height 13
click at [225, 95] on input "Letter Mailed" at bounding box center [228, 91] width 7 height 7
checkbox input "true"
click at [1018, 487] on span "Next" at bounding box center [1017, 487] width 19 height 9
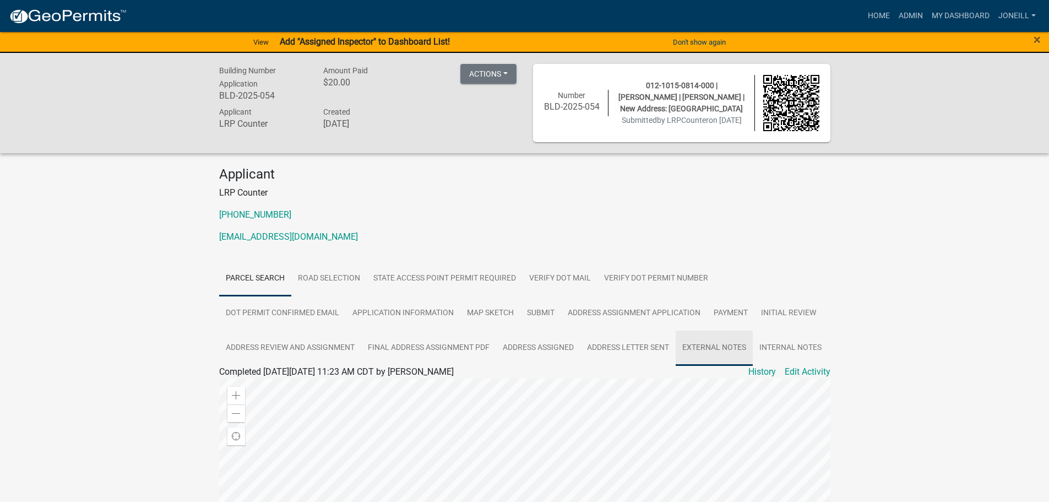
click at [706, 359] on link "External Notes" at bounding box center [714, 347] width 77 height 35
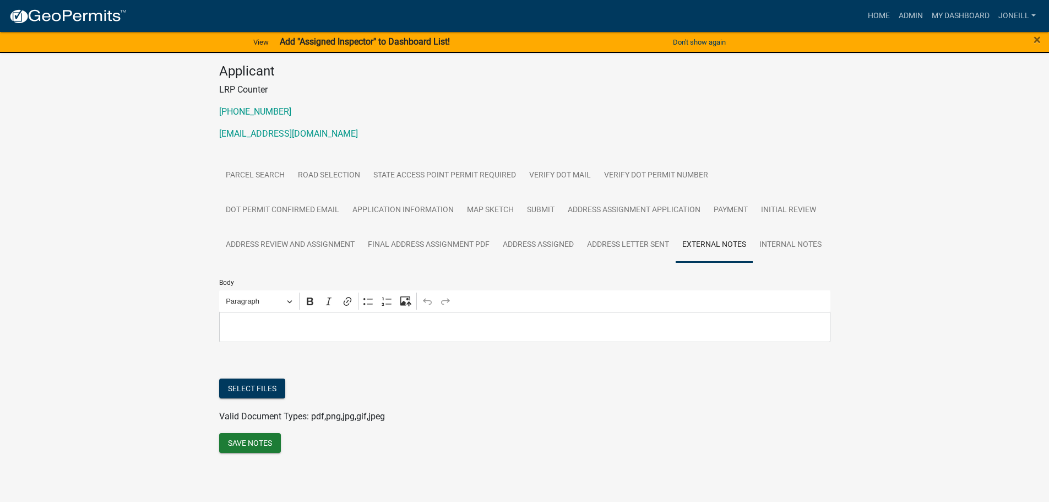
scroll to position [151, 0]
click at [263, 388] on button "Select files" at bounding box center [252, 388] width 66 height 20
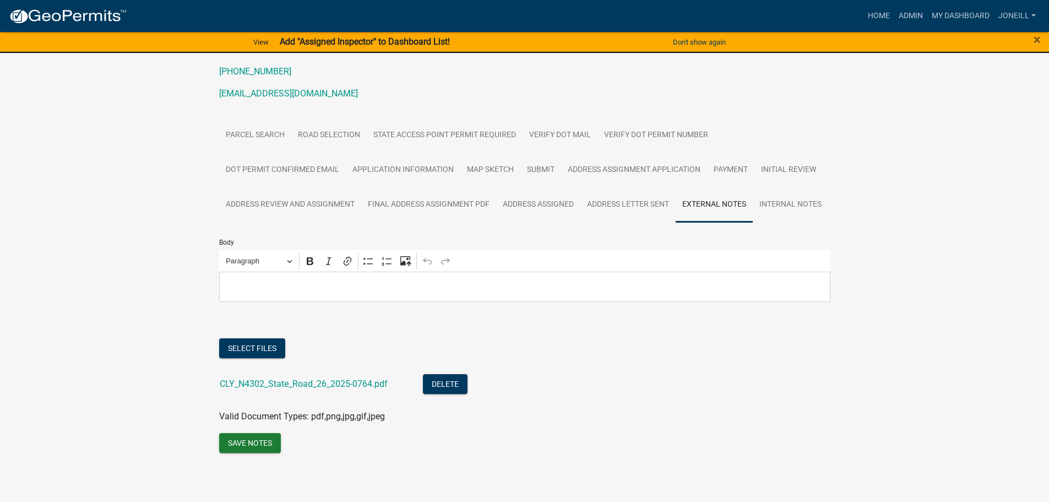
click at [265, 455] on div "Body Rich Text Editor Paragraph Bold Italic Link Bulleted List Numbered List Up…" at bounding box center [524, 338] width 611 height 233
click at [254, 453] on button "Save Notes" at bounding box center [250, 443] width 62 height 20
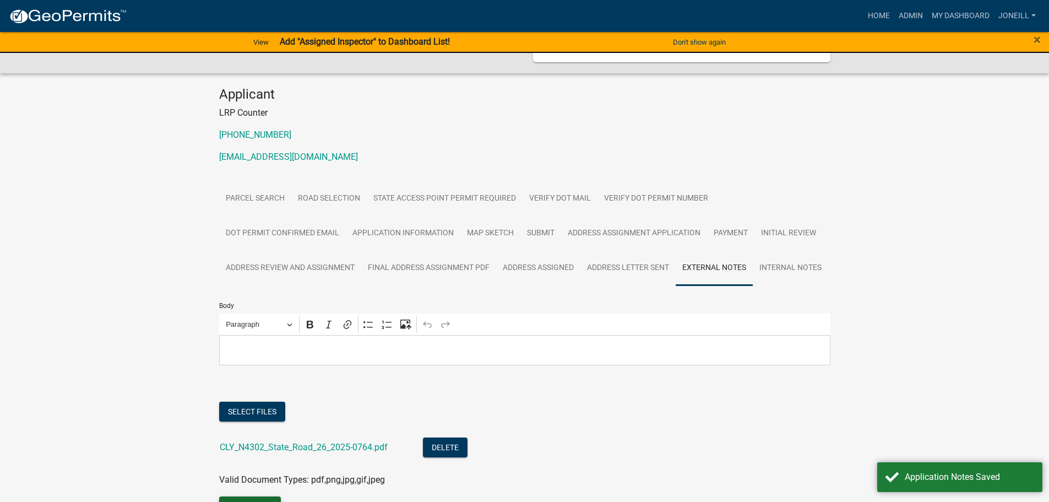
scroll to position [0, 0]
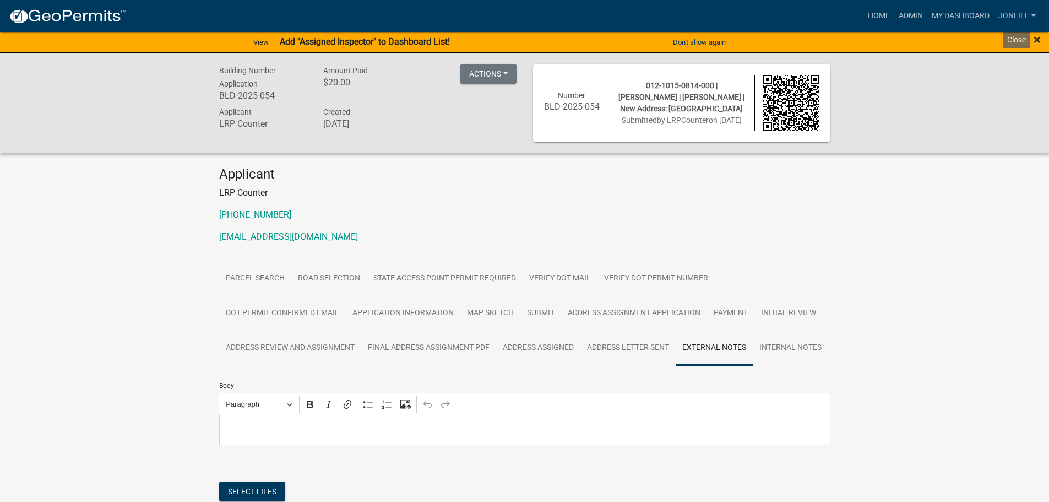
click at [1036, 39] on span "×" at bounding box center [1036, 39] width 7 height 15
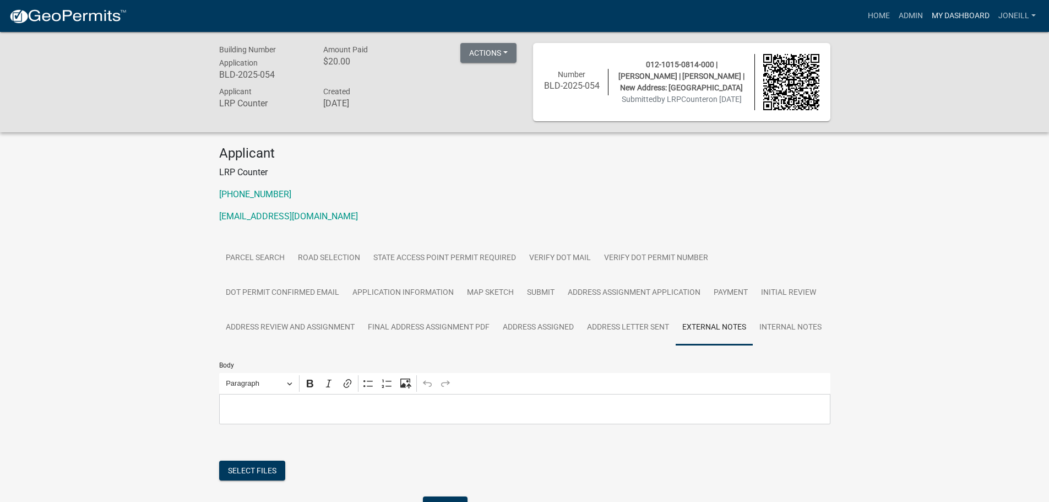
click at [932, 17] on link "My Dashboard" at bounding box center [960, 16] width 67 height 21
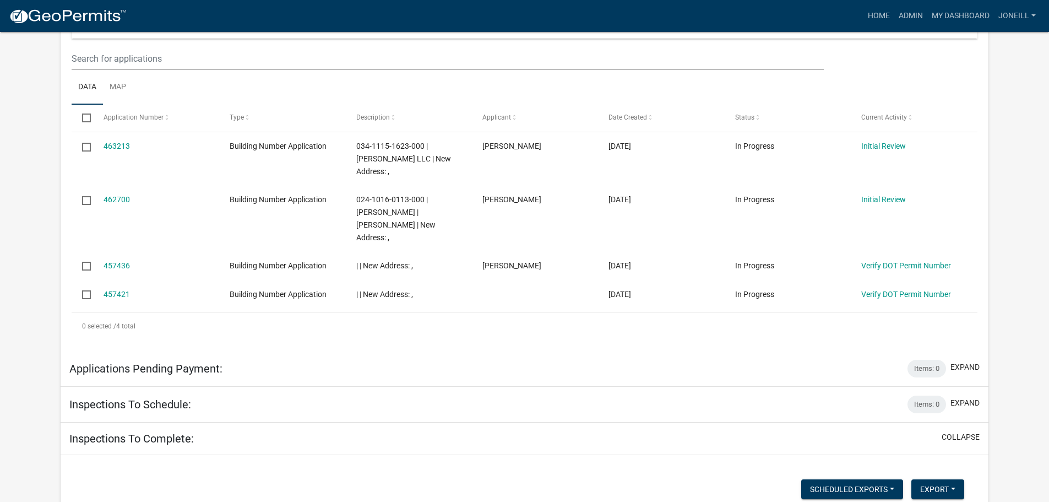
scroll to position [551, 0]
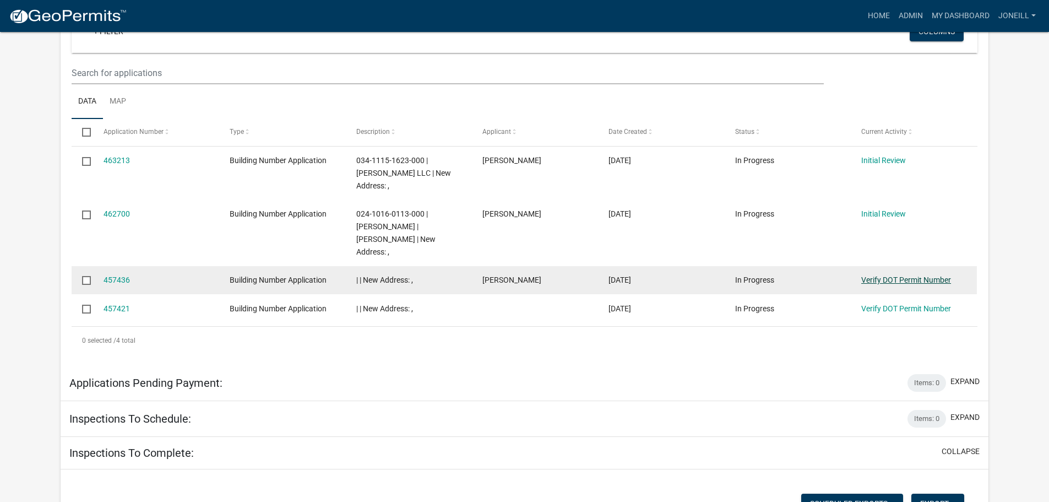
click at [911, 275] on link "Verify DOT Permit Number" at bounding box center [906, 279] width 90 height 9
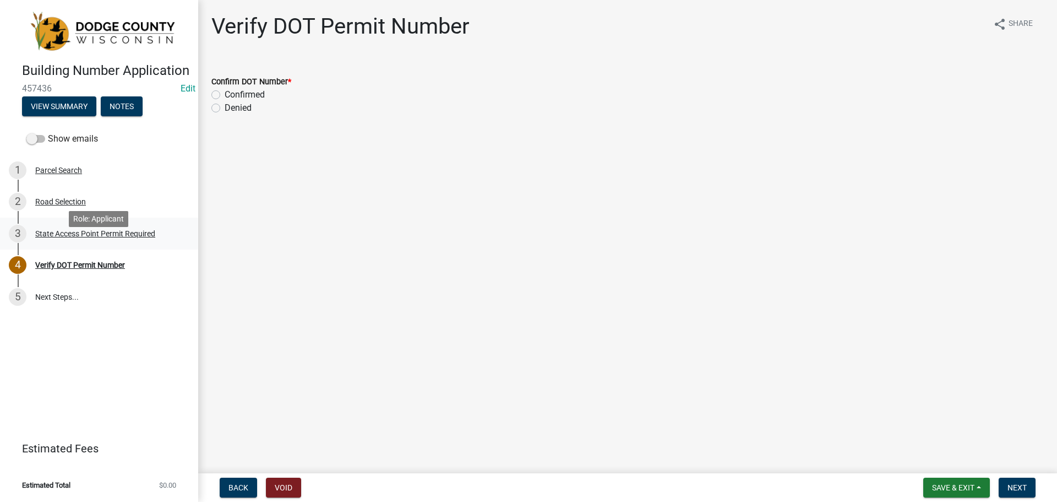
click at [92, 237] on div "State Access Point Permit Required" at bounding box center [95, 234] width 120 height 8
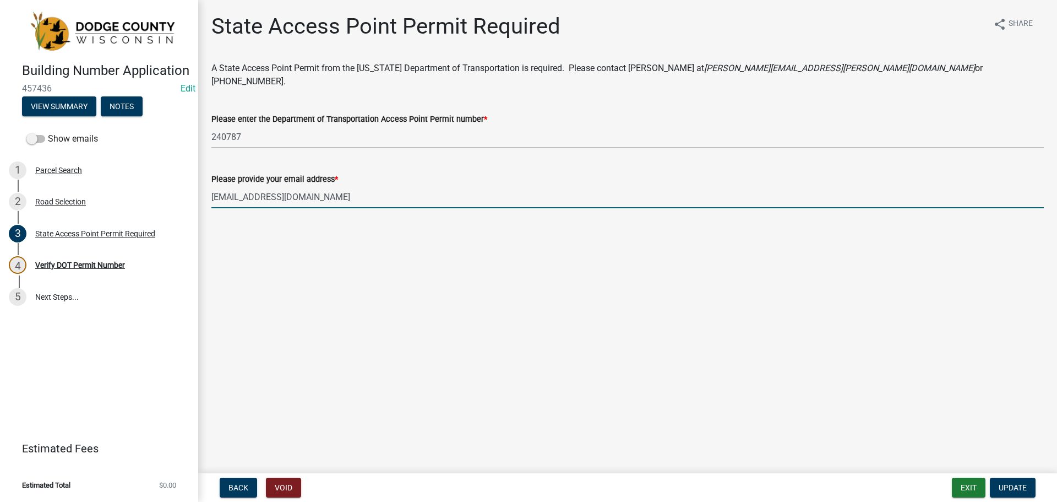
drag, startPoint x: 212, startPoint y: 182, endPoint x: 315, endPoint y: 182, distance: 103.5
click at [315, 186] on input "[EMAIL_ADDRESS][DOMAIN_NAME]" at bounding box center [627, 197] width 832 height 23
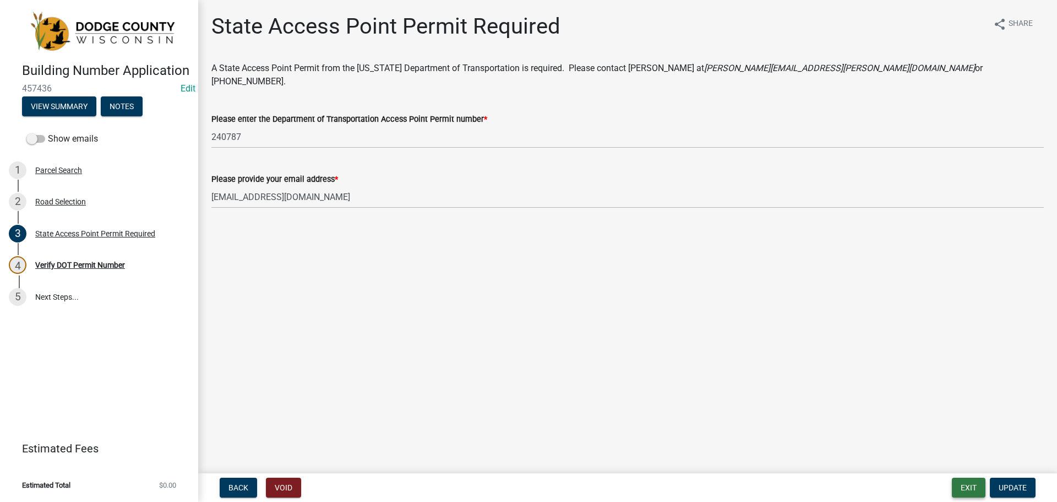
click at [970, 489] on button "Exit" at bounding box center [969, 487] width 34 height 20
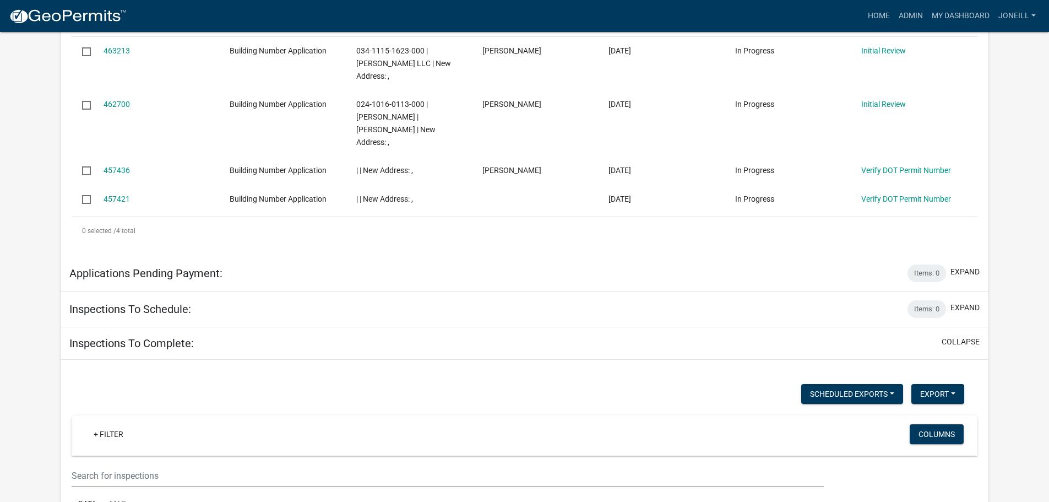
scroll to position [881, 0]
